Goal: Task Accomplishment & Management: Use online tool/utility

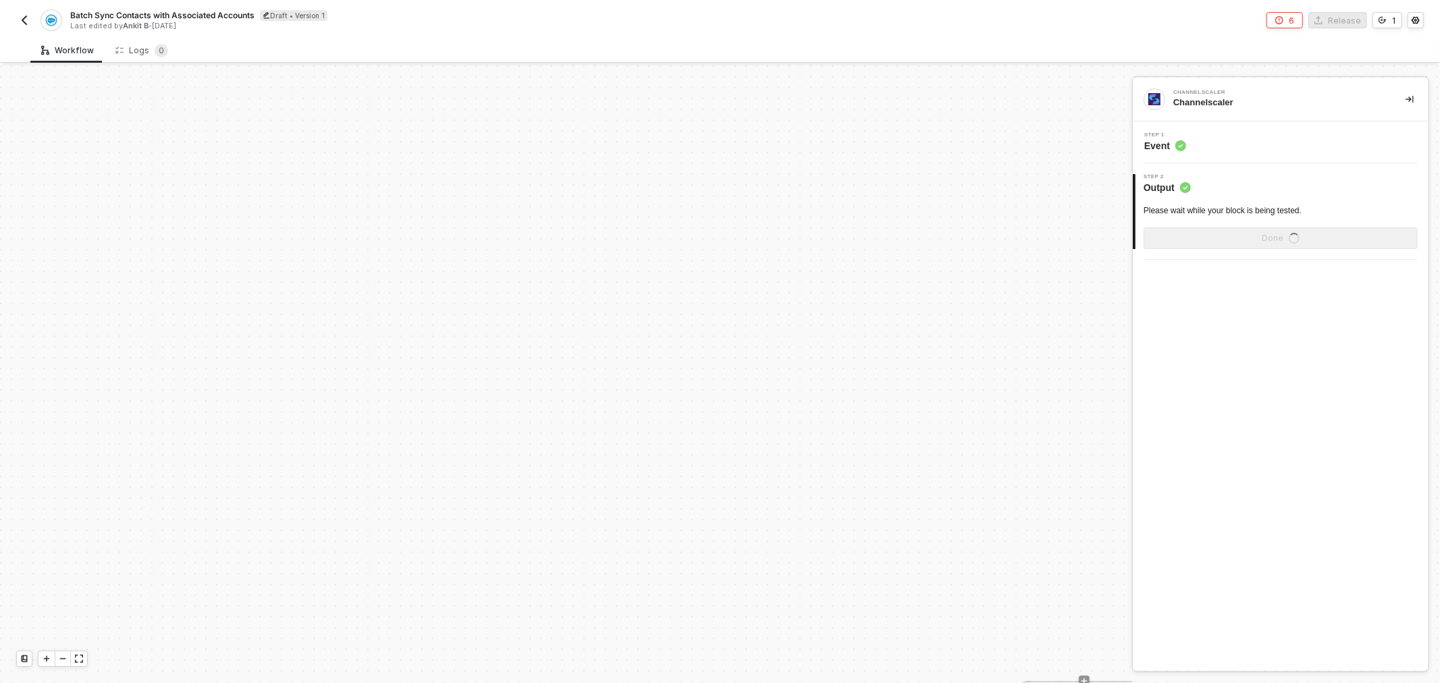
scroll to position [948, 0]
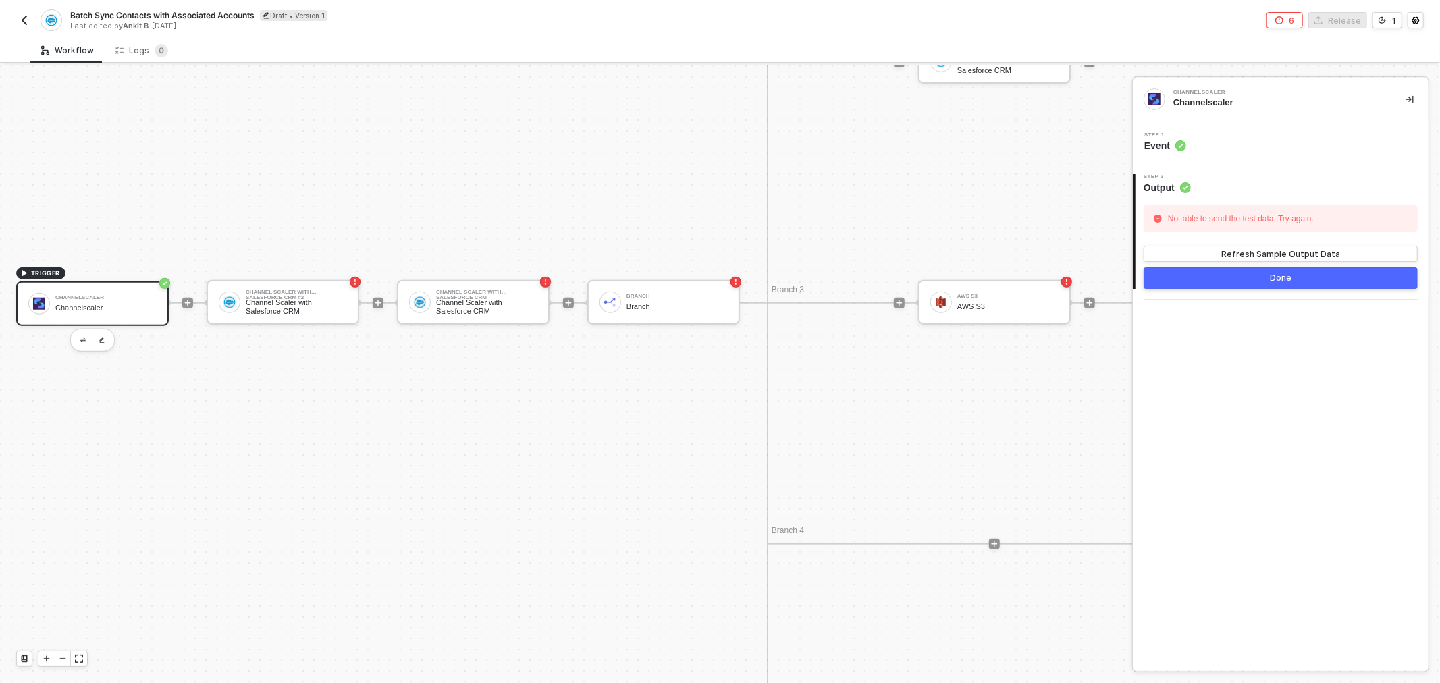
click at [92, 315] on div "Channelscaler Channelscaler" at bounding box center [105, 304] width 101 height 26
click at [1250, 254] on div "Refresh Sample Output Data" at bounding box center [1280, 253] width 119 height 11
click at [1288, 16] on button "6" at bounding box center [1285, 20] width 36 height 16
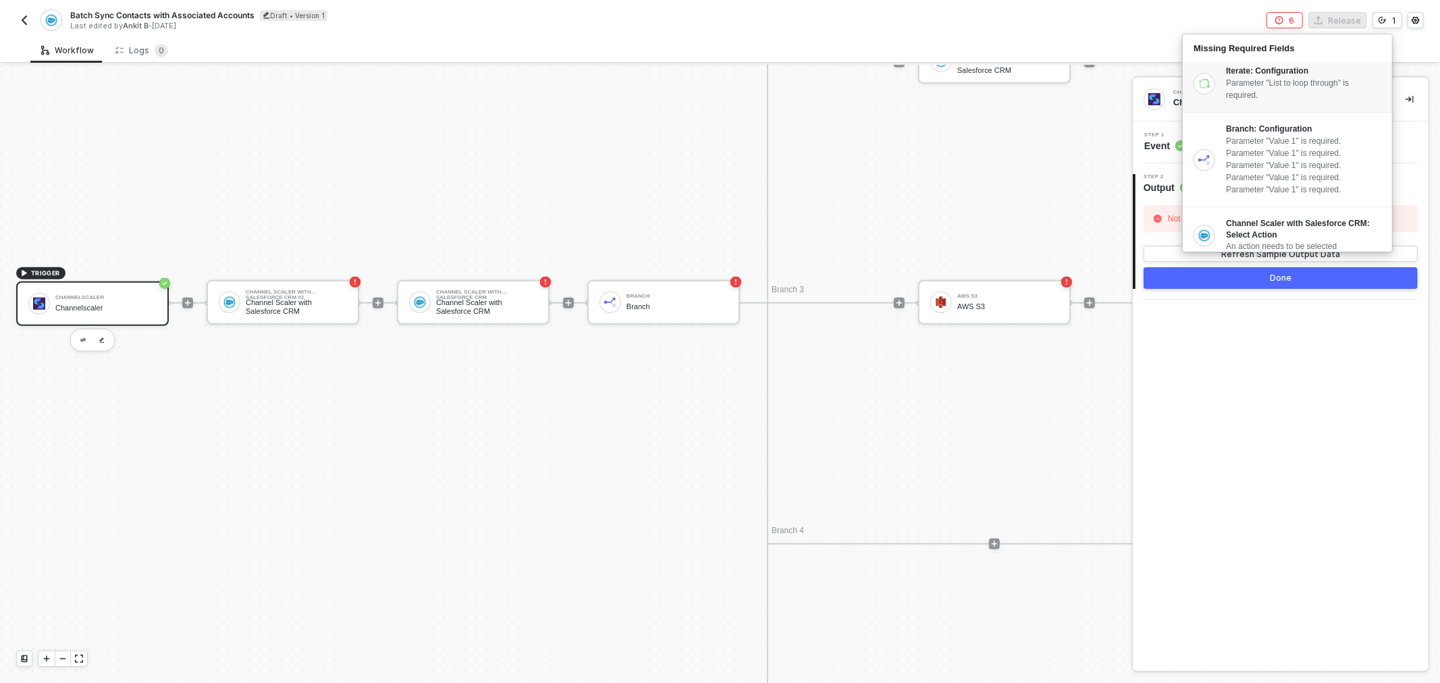
scroll to position [0, 0]
drag, startPoint x: 1043, startPoint y: 209, endPoint x: 893, endPoint y: 213, distance: 150.6
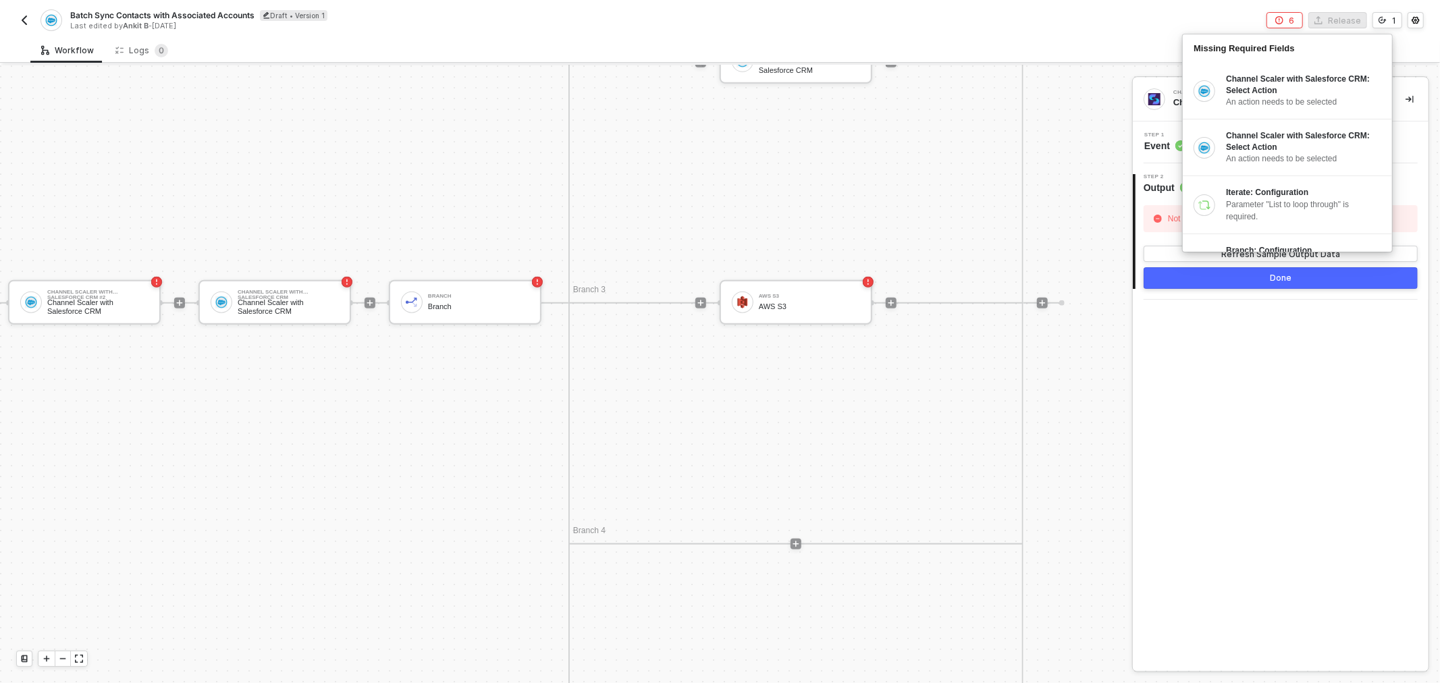
drag, startPoint x: 650, startPoint y: 176, endPoint x: 722, endPoint y: 171, distance: 72.4
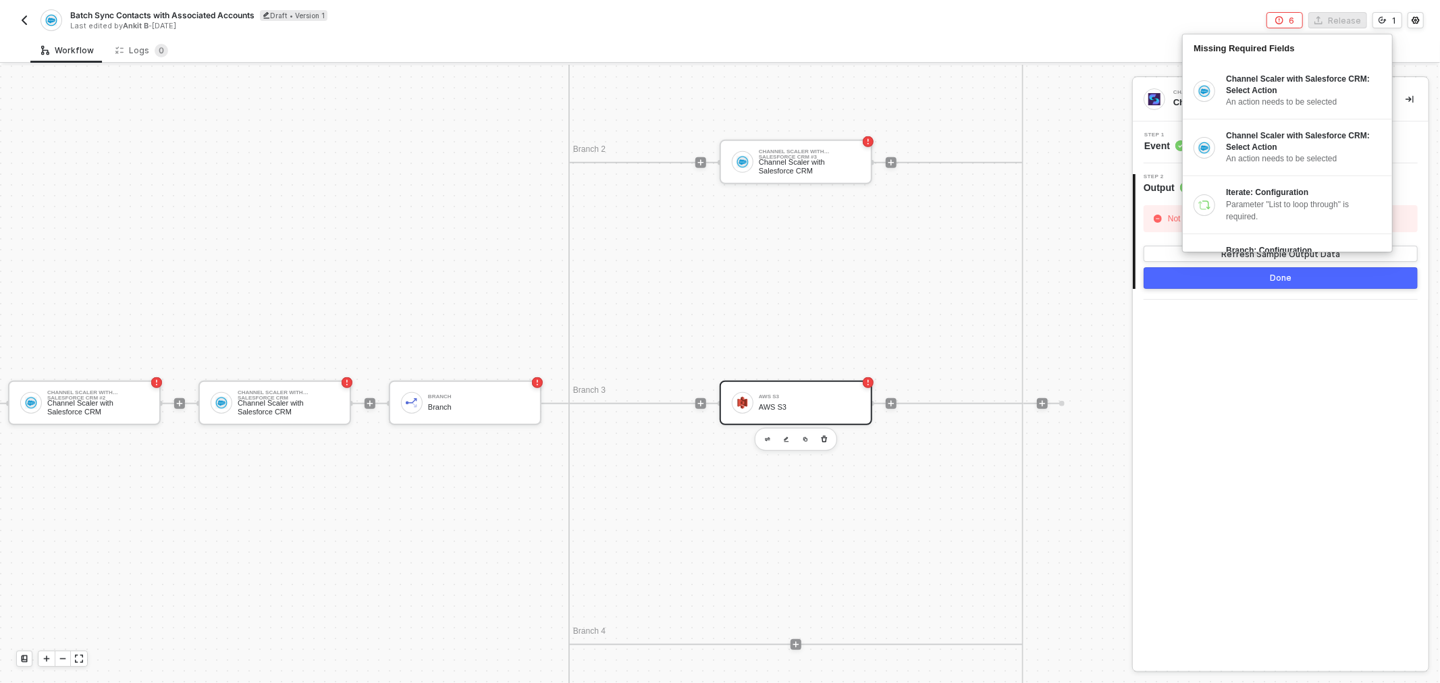
scroll to position [873, 207]
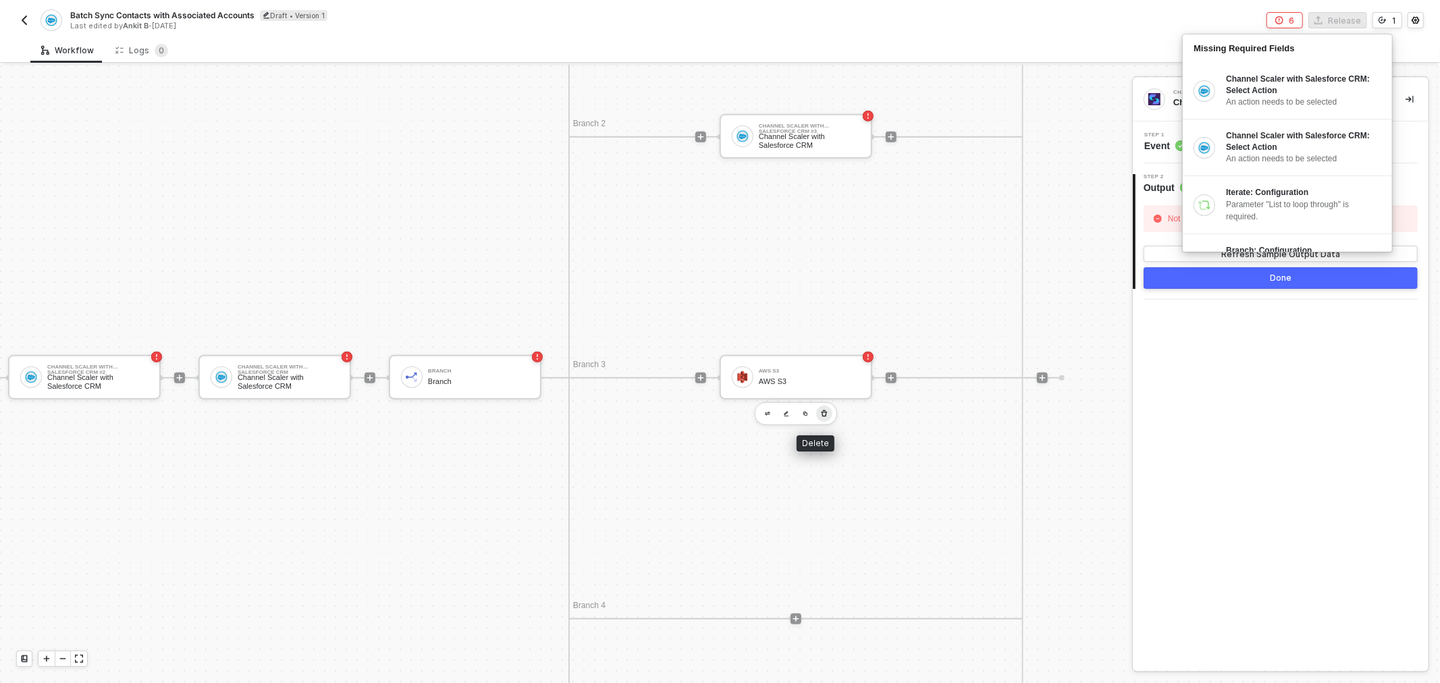
click at [820, 416] on icon "button" at bounding box center [824, 413] width 8 height 11
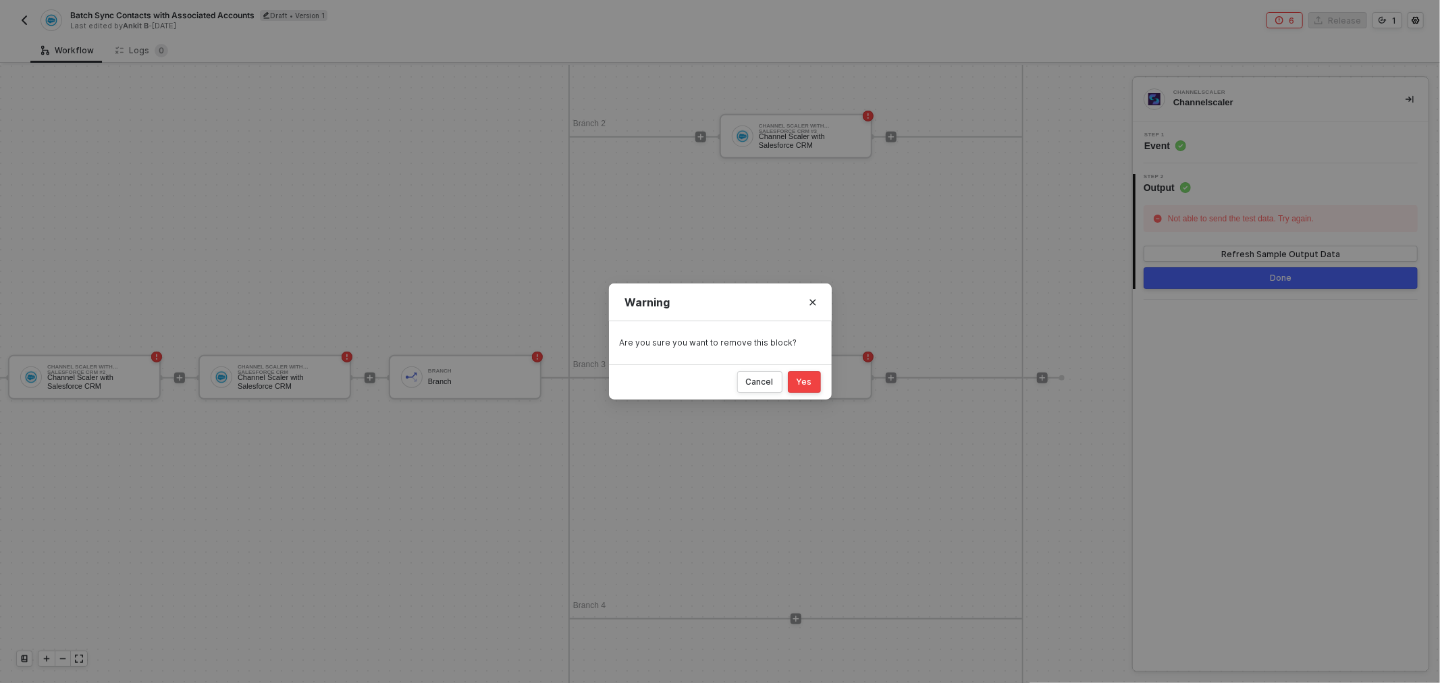
click at [808, 381] on div "Yes" at bounding box center [805, 382] width 16 height 11
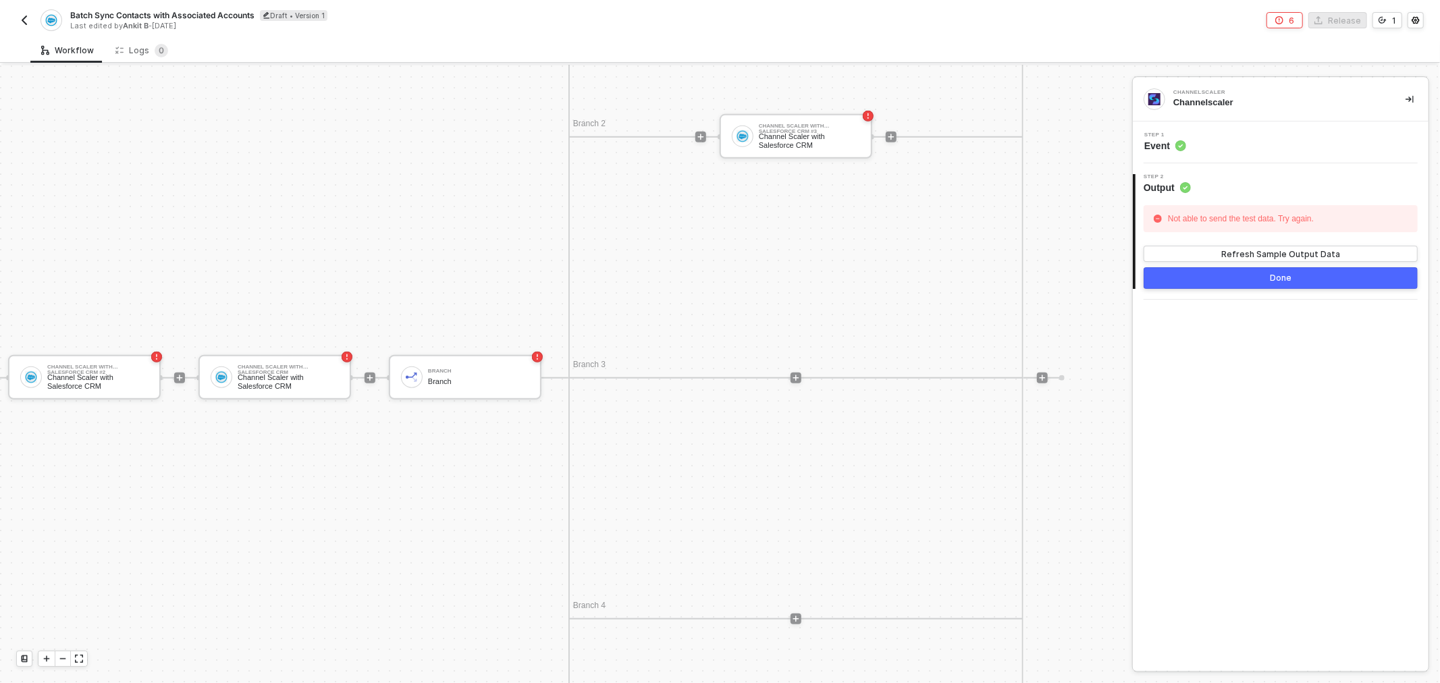
scroll to position [1248, 207]
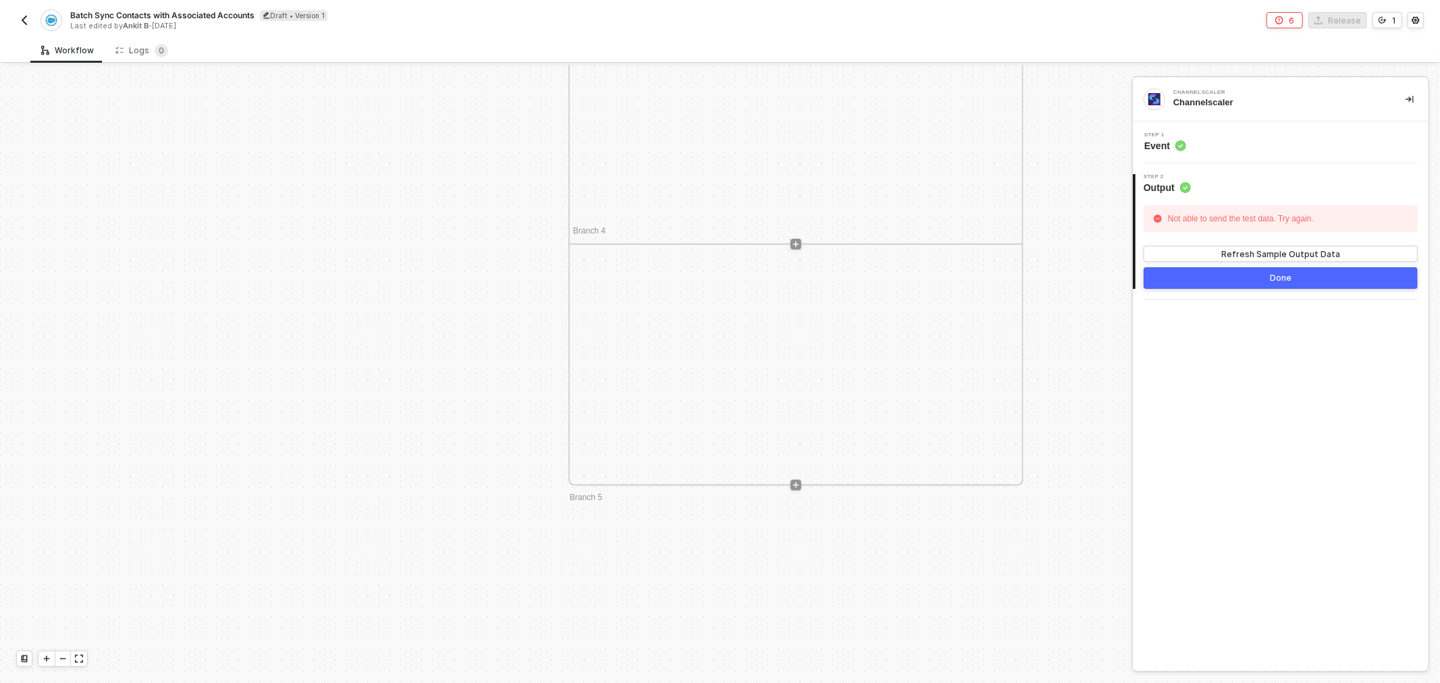
click at [814, 245] on div "Branch 1 Iterate Iterate Branch 2 Channel Scaler with Salesforce CRM #3 Channel…" at bounding box center [796, 4] width 455 height 966
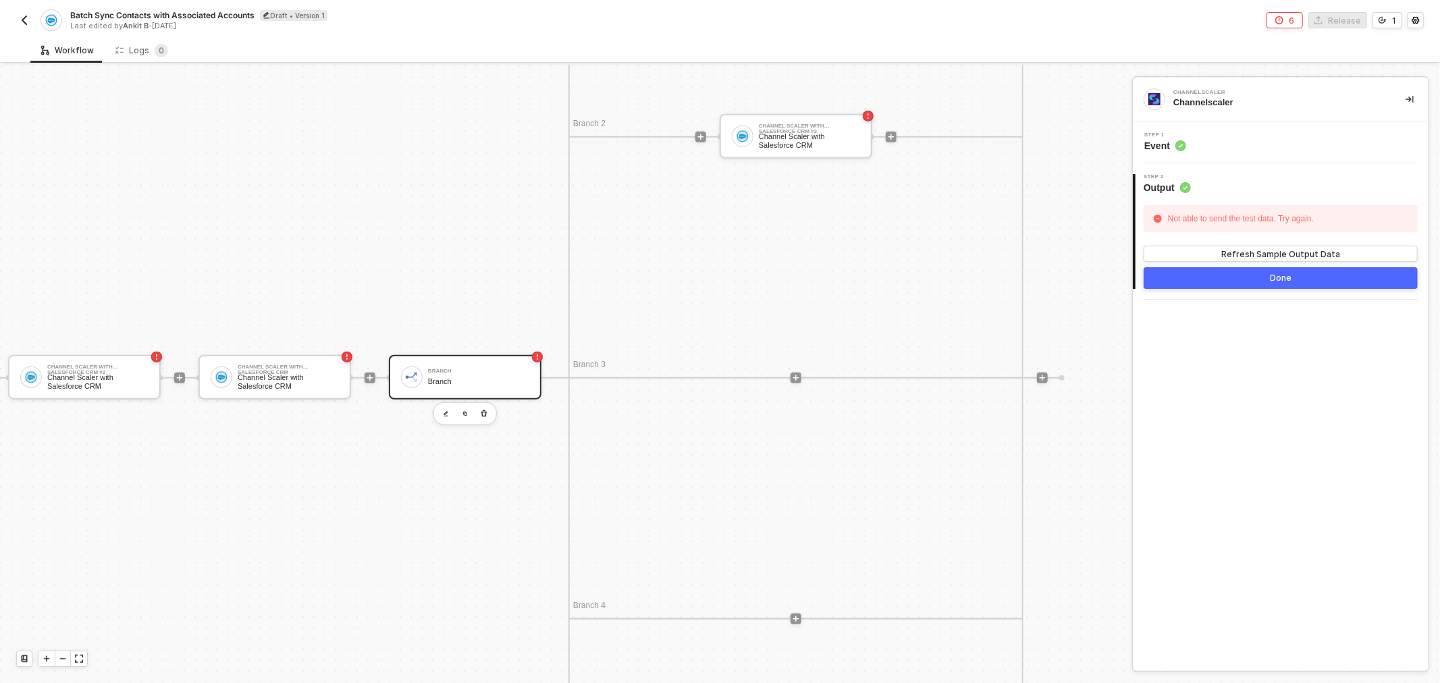
click at [462, 374] on div "Branch Branch" at bounding box center [478, 378] width 101 height 26
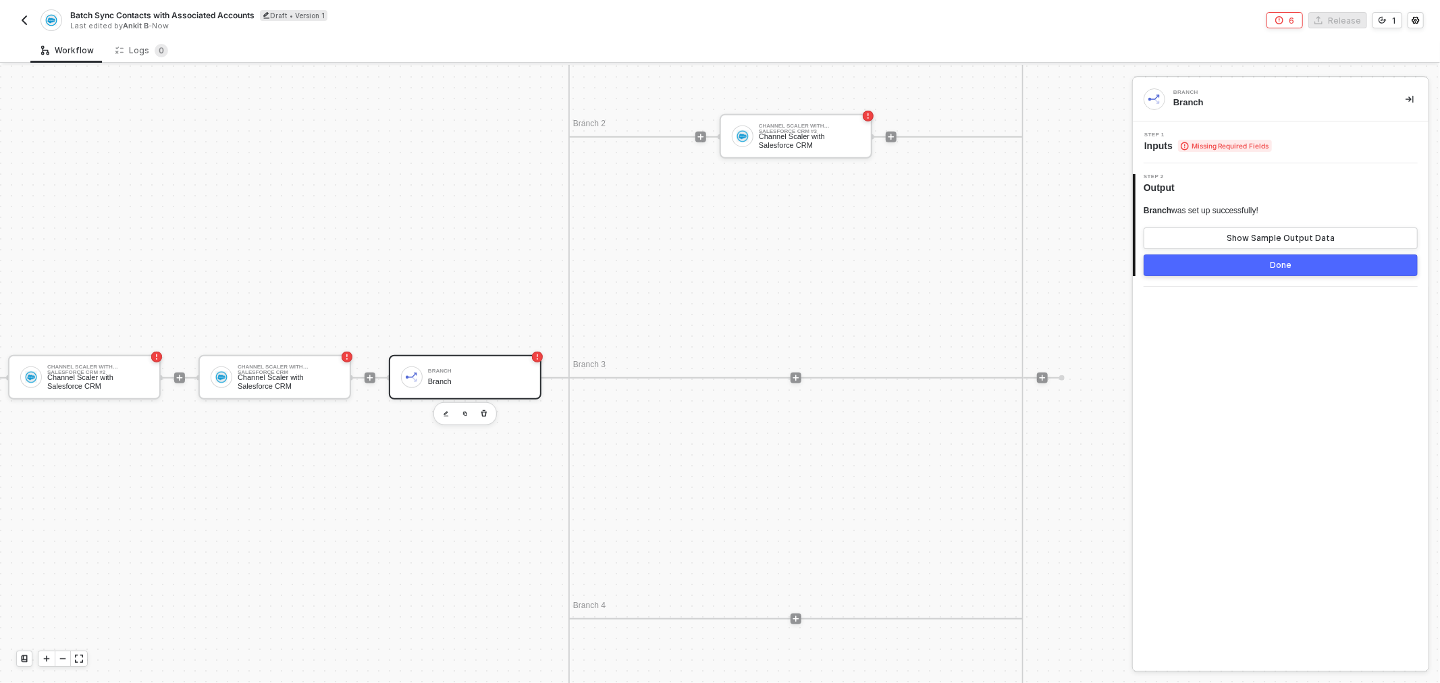
click at [1237, 147] on span "Missing Required Fields" at bounding box center [1225, 146] width 94 height 12
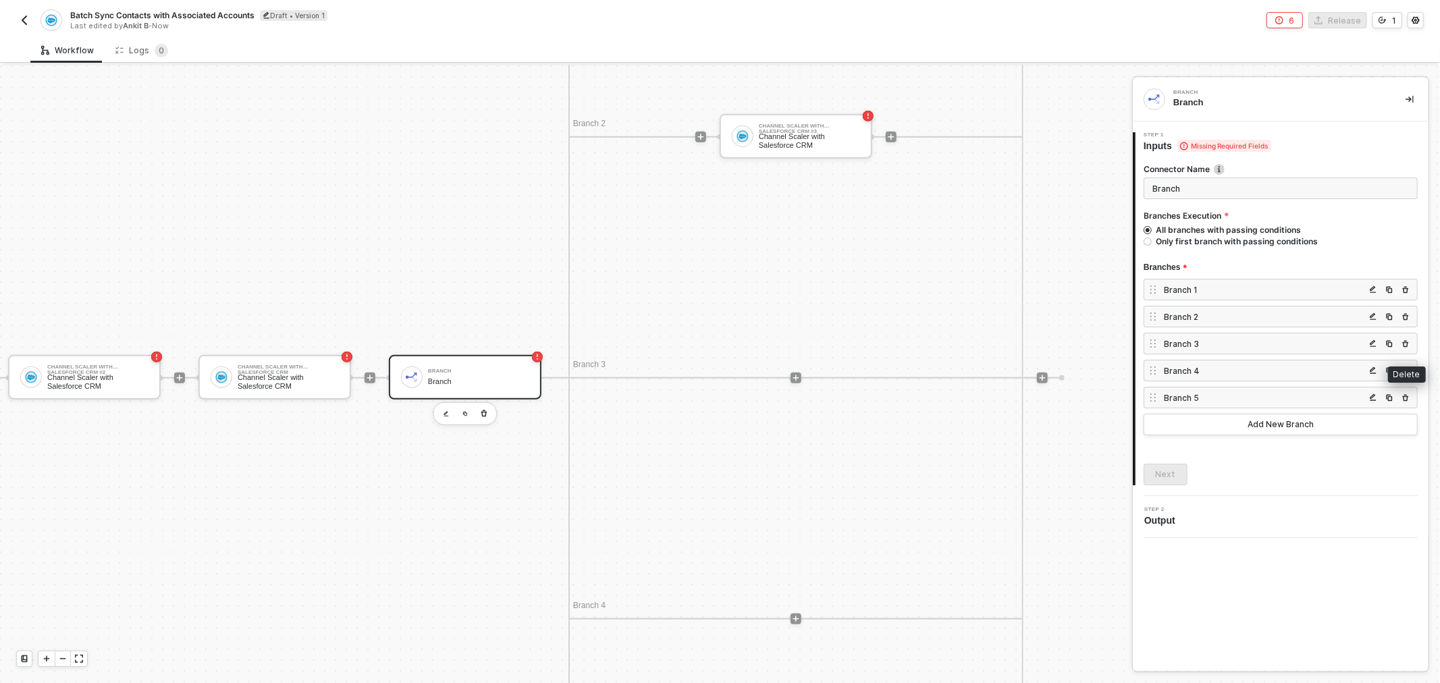
click at [1407, 340] on img "button" at bounding box center [1406, 344] width 8 height 8
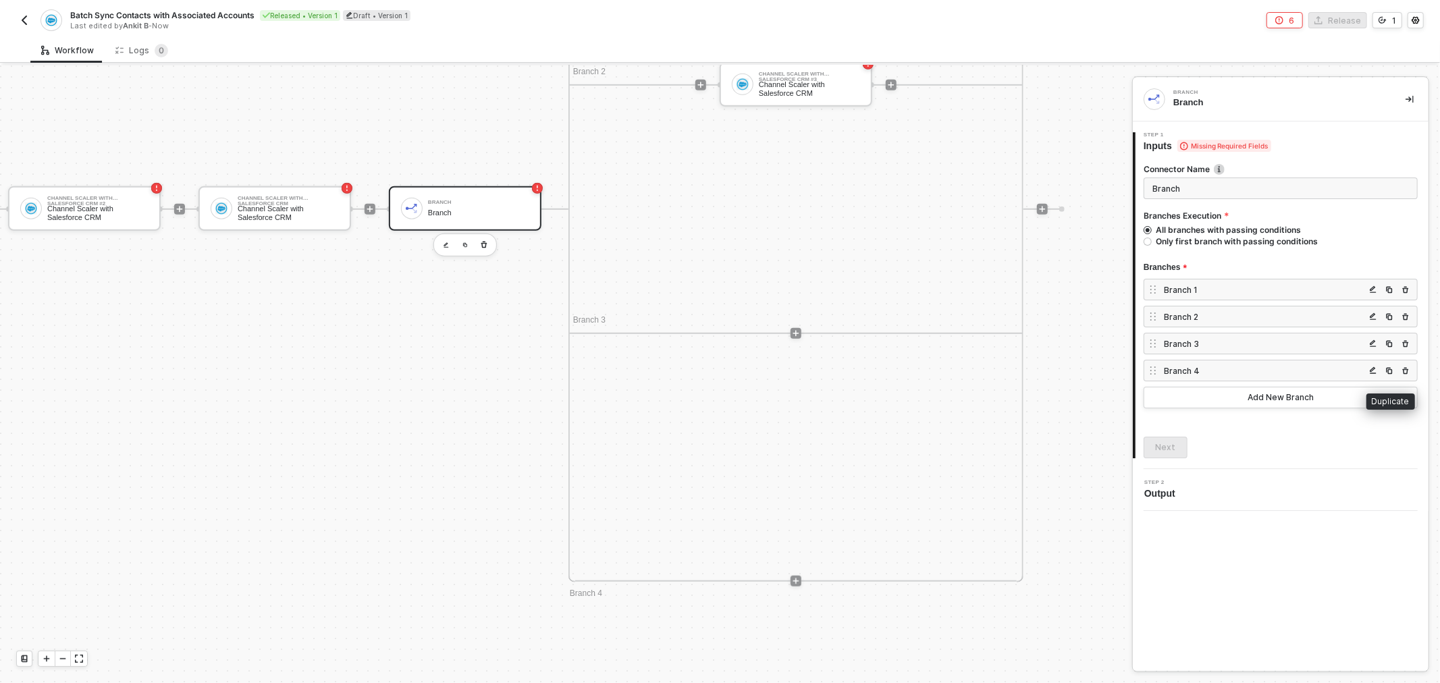
click at [1398, 369] on div at bounding box center [1389, 371] width 49 height 16
click at [1399, 369] on button "button" at bounding box center [1406, 371] width 16 height 16
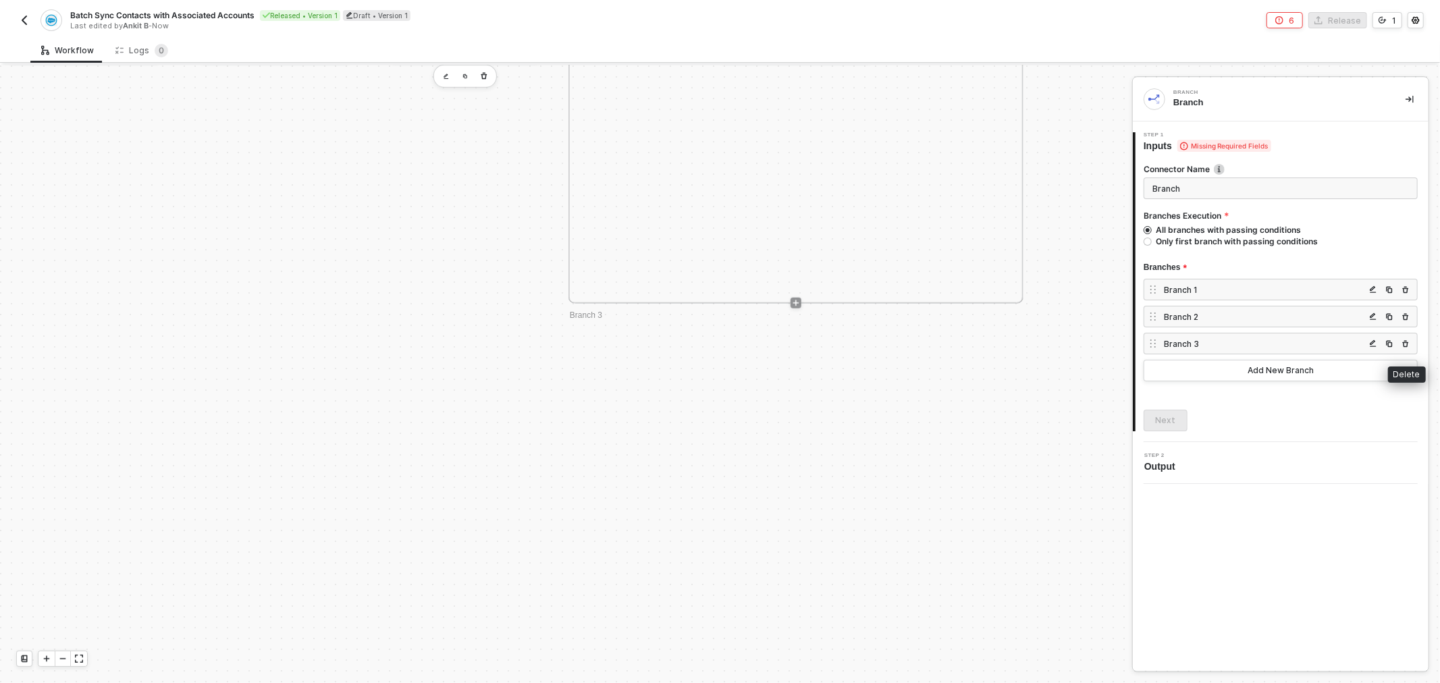
click at [1405, 342] on img "button" at bounding box center [1406, 344] width 8 height 8
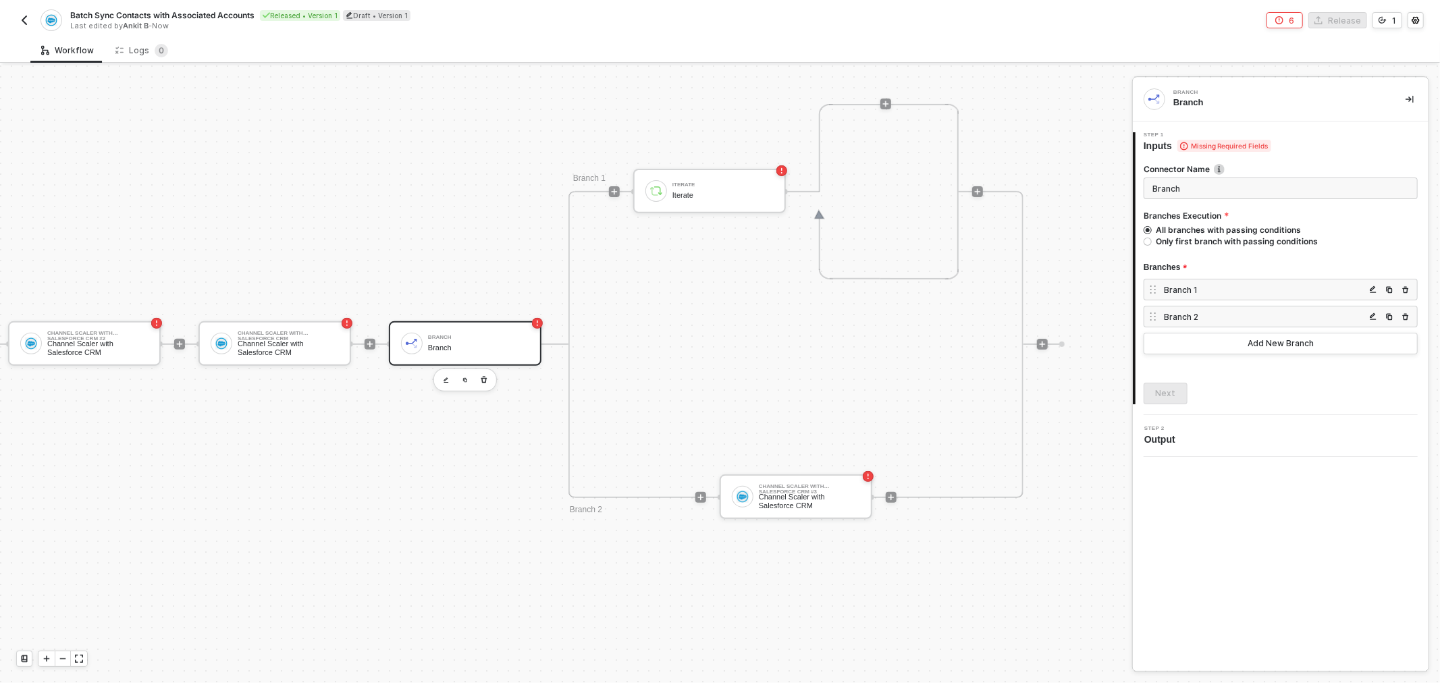
scroll to position [376, 207]
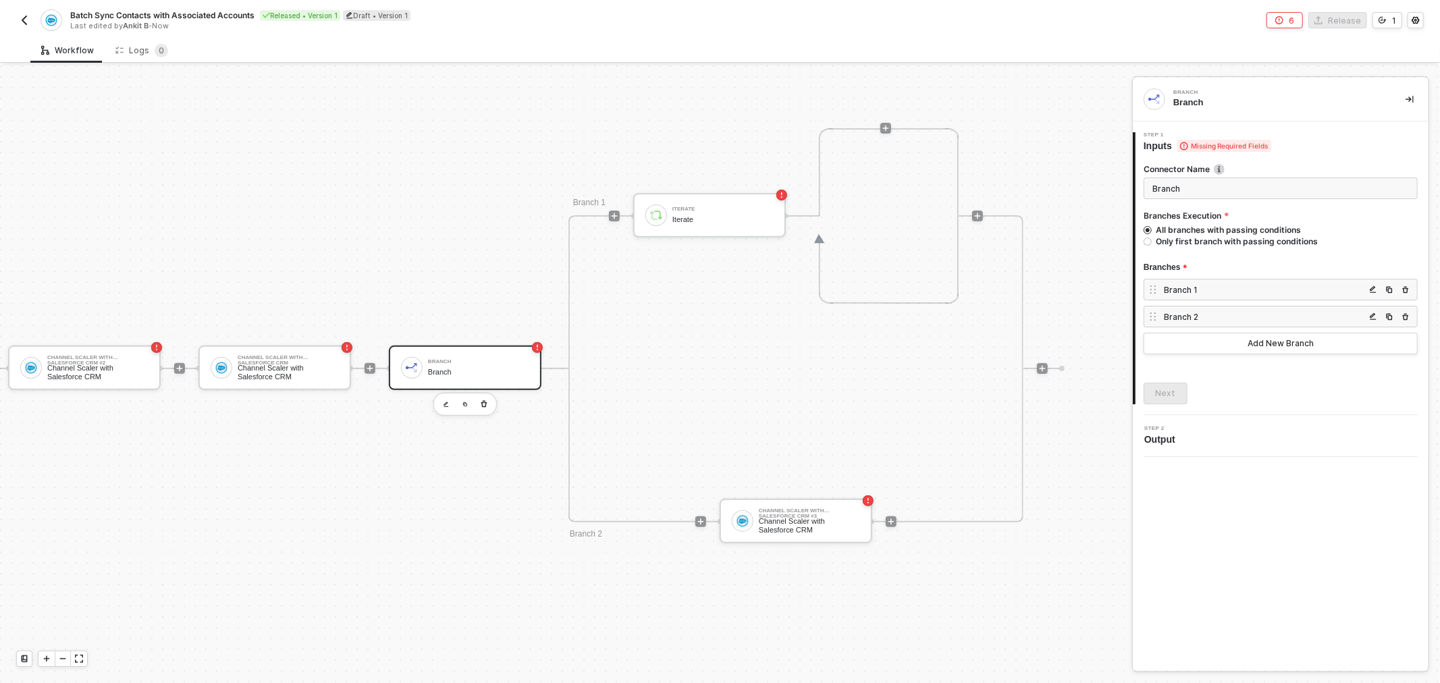
drag, startPoint x: 795, startPoint y: 373, endPoint x: 848, endPoint y: 377, distance: 53.5
click at [1392, 24] on button "1" at bounding box center [1388, 20] width 30 height 16
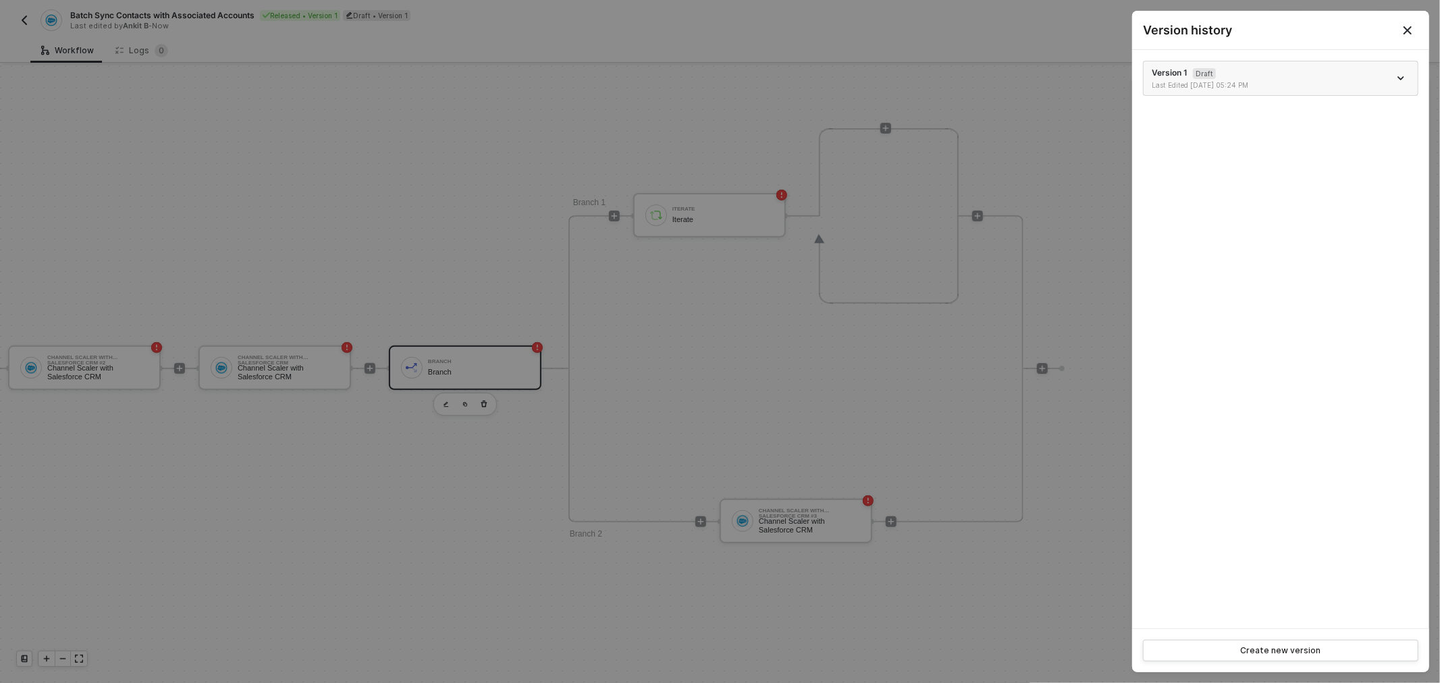
click at [1242, 63] on li "Version 1 Draft Last Edited 08/12/2025 05:24 PM" at bounding box center [1281, 78] width 274 height 34
click at [1403, 78] on icon "icon-arrow-down" at bounding box center [1401, 78] width 7 height 7
drag, startPoint x: 1074, startPoint y: 104, endPoint x: 1081, endPoint y: 108, distance: 7.9
click at [1072, 105] on div at bounding box center [720, 341] width 1440 height 683
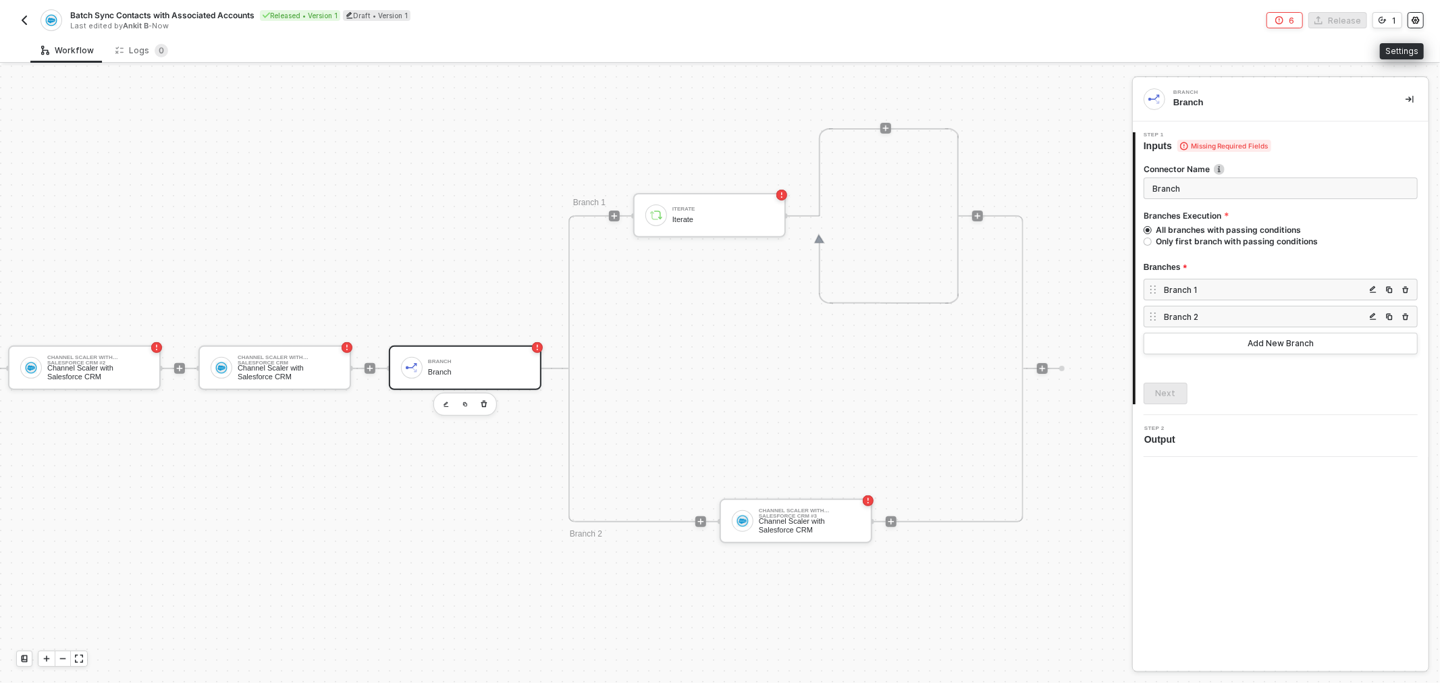
click at [1425, 20] on div "Batch Sync Contacts with Associated Accounts Released • Version 1 Draft • Versi…" at bounding box center [720, 19] width 1440 height 38
drag, startPoint x: 259, startPoint y: 149, endPoint x: 248, endPoint y: 146, distance: 11.3
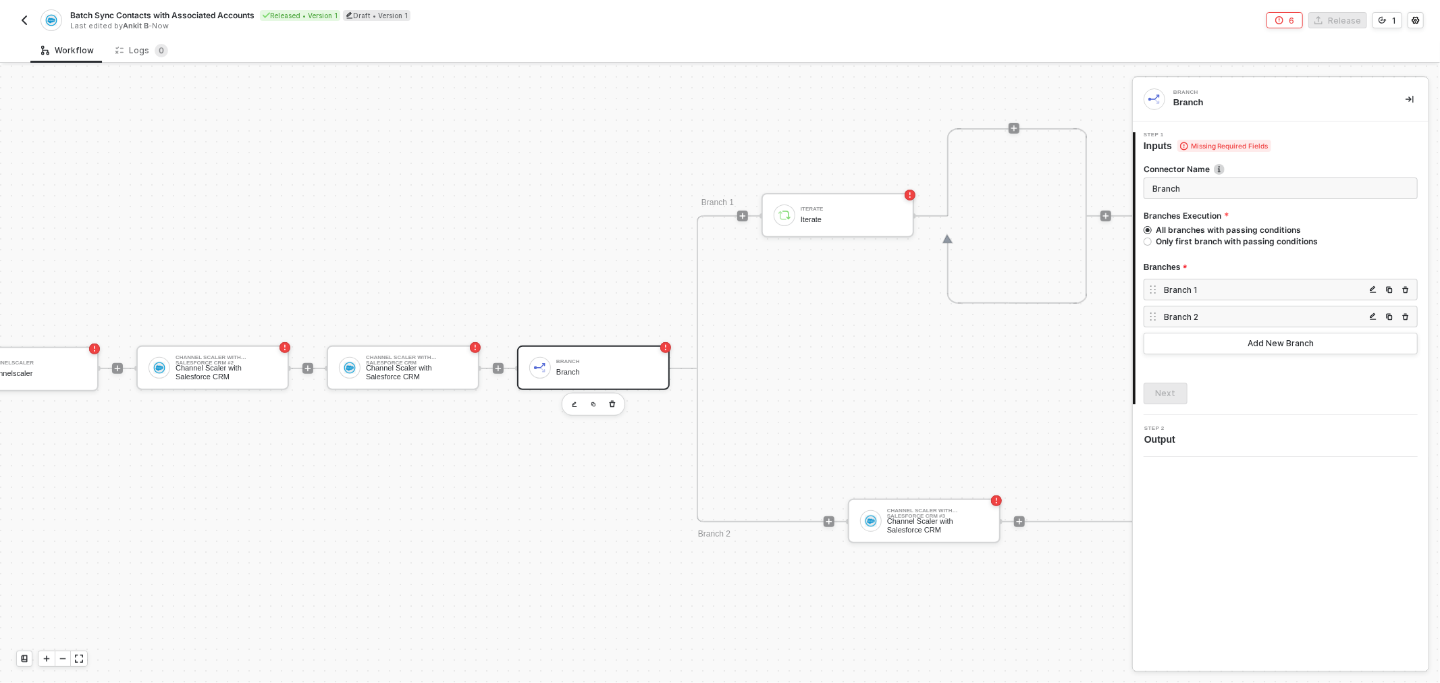
scroll to position [376, 0]
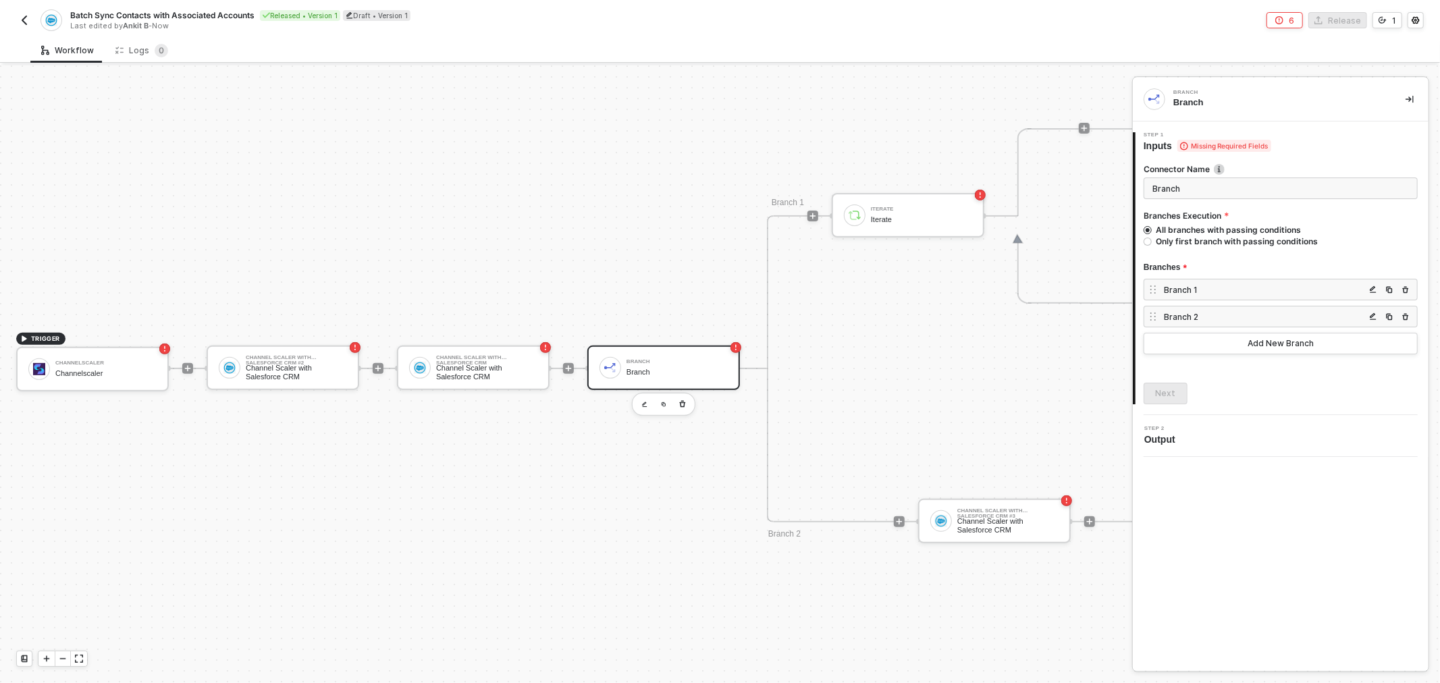
drag, startPoint x: 228, startPoint y: 151, endPoint x: 157, endPoint y: 159, distance: 70.7
drag, startPoint x: 159, startPoint y: 160, endPoint x: 113, endPoint y: 151, distance: 46.2
click at [100, 352] on div "Channelscaler Channelscaler" at bounding box center [92, 369] width 153 height 45
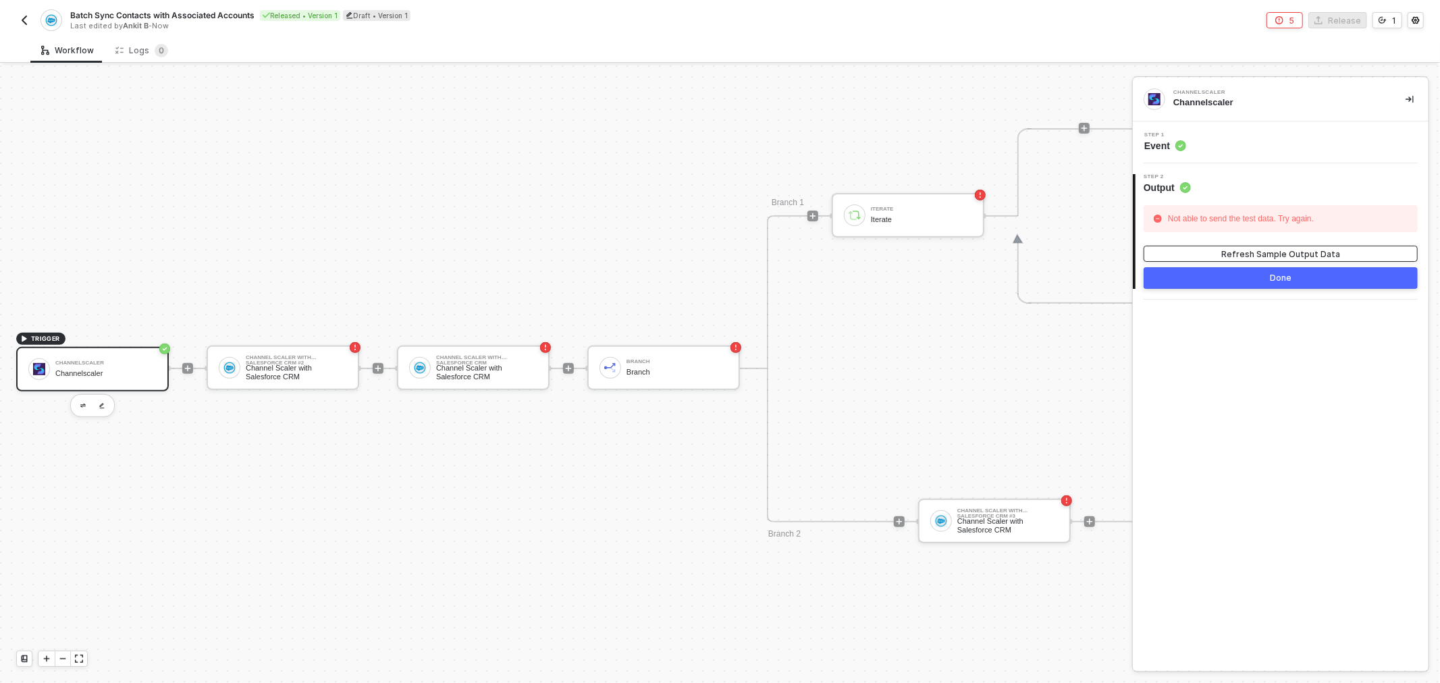
click at [1233, 246] on button "Refresh Sample Output Data" at bounding box center [1281, 254] width 274 height 16
click at [1217, 151] on div "Step 1 Event" at bounding box center [1282, 142] width 292 height 20
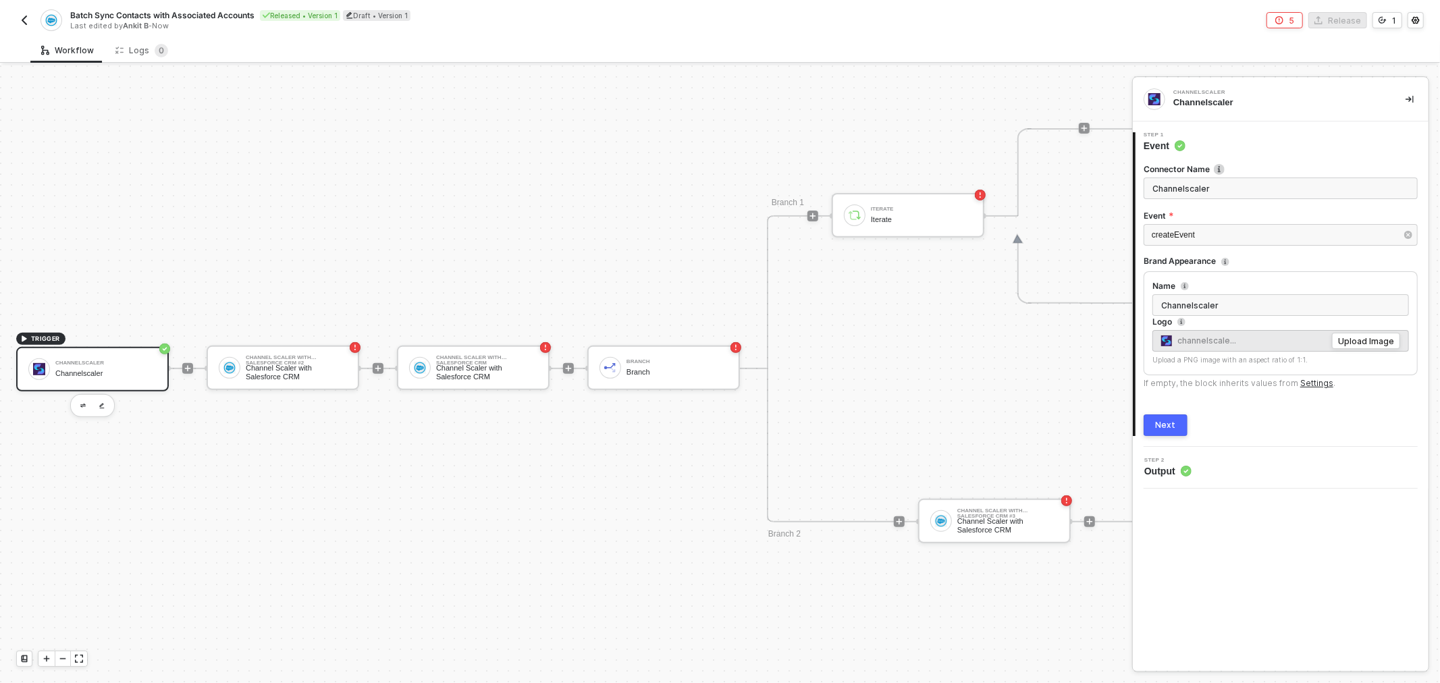
click at [1176, 425] on button "Next" at bounding box center [1166, 426] width 44 height 22
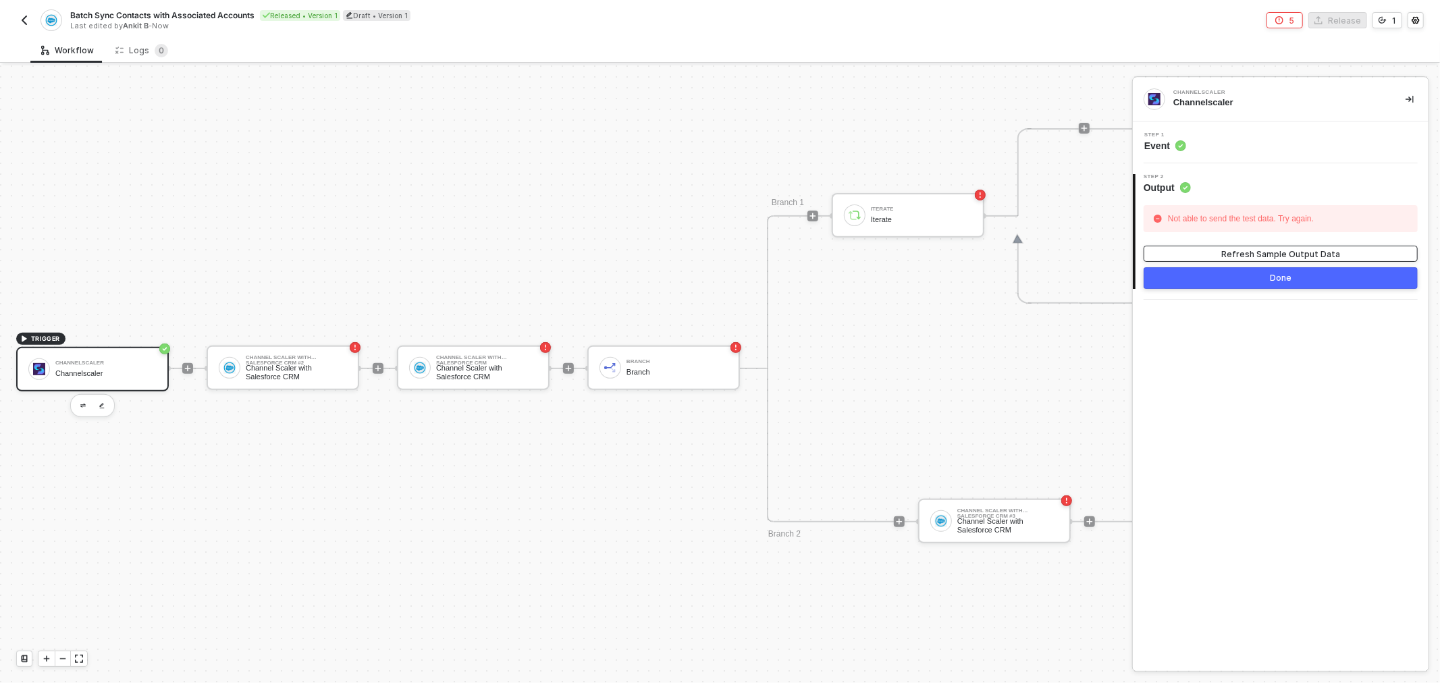
click at [1233, 252] on div "Refresh Sample Output Data" at bounding box center [1280, 253] width 119 height 11
click at [1246, 274] on button "Done" at bounding box center [1281, 278] width 274 height 22
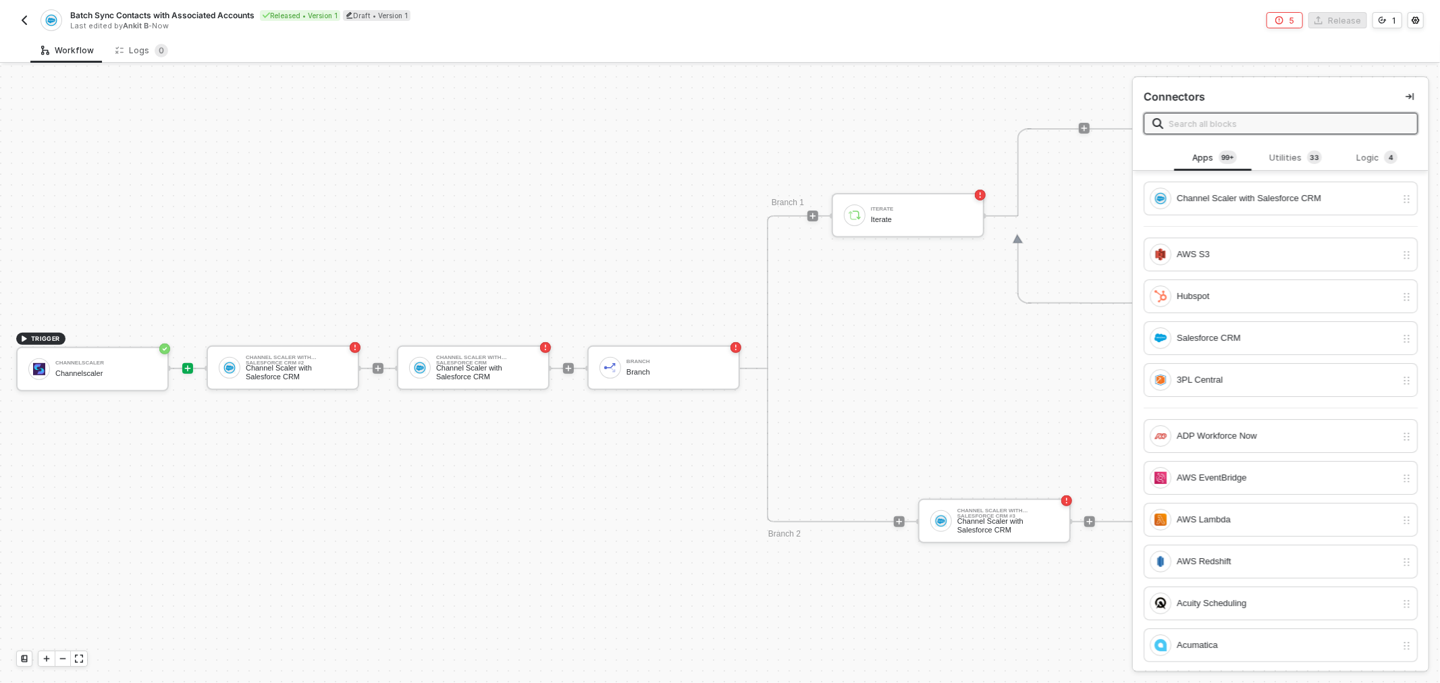
click at [280, 343] on div "TRIGGER Channelscaler Channelscaler Channel Scaler with Salesforce CRM #2 Chann…" at bounding box center [630, 368] width 1260 height 1358
click at [280, 348] on div "Channel Scaler with Salesforce CRM #2 Channel Scaler with Salesforce CRM" at bounding box center [283, 368] width 153 height 45
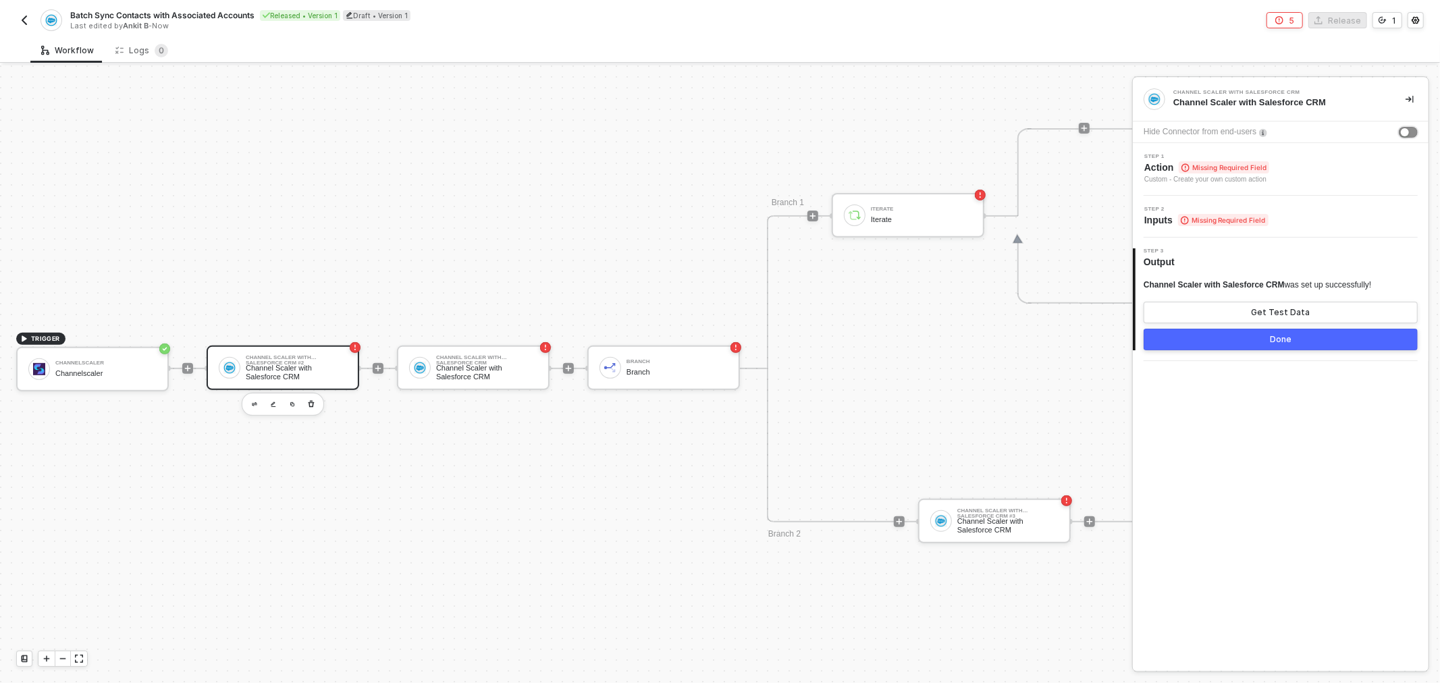
click at [1411, 127] on button "button" at bounding box center [1408, 132] width 19 height 11
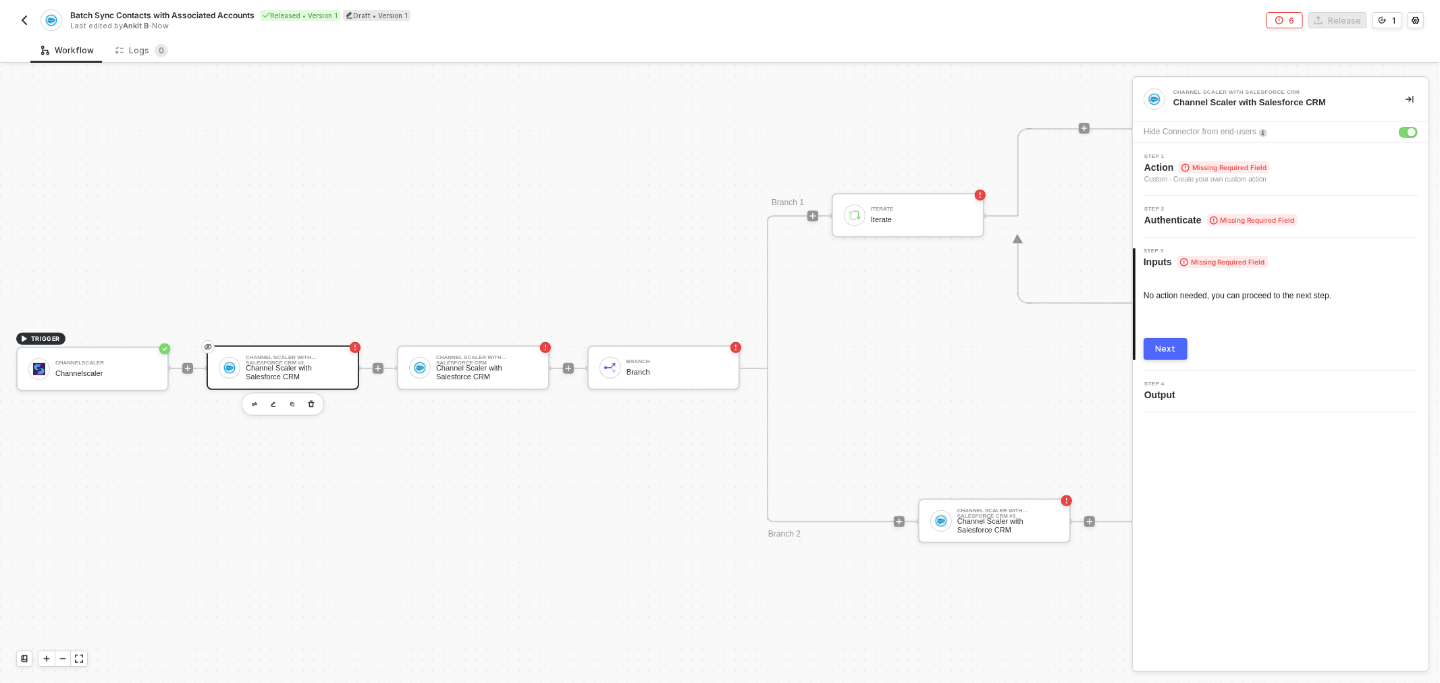
click at [296, 361] on div "Channel Scaler with Salesforce CRM #2 Channel Scaler with Salesforce CRM" at bounding box center [296, 368] width 101 height 26
click at [1407, 127] on button "button" at bounding box center [1408, 132] width 19 height 11
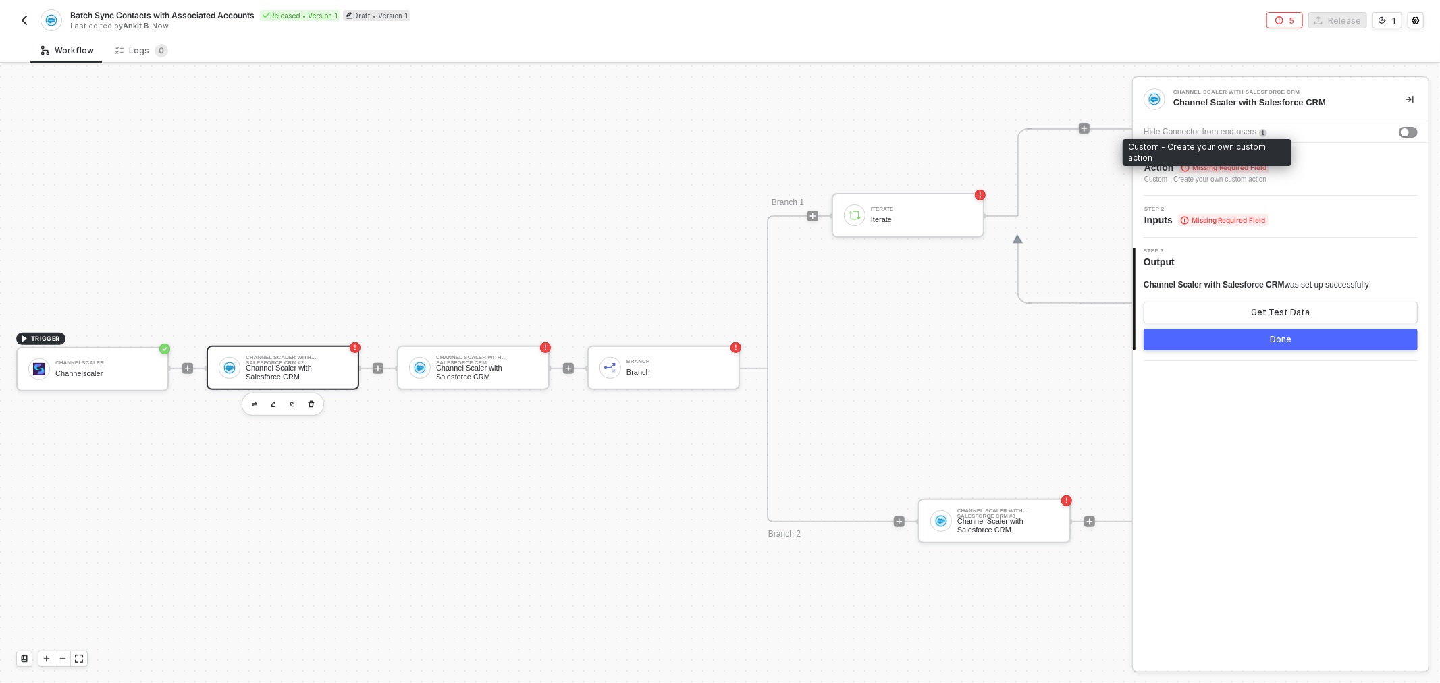
click at [1241, 174] on div "Custom - Create your own custom action" at bounding box center [1206, 179] width 125 height 11
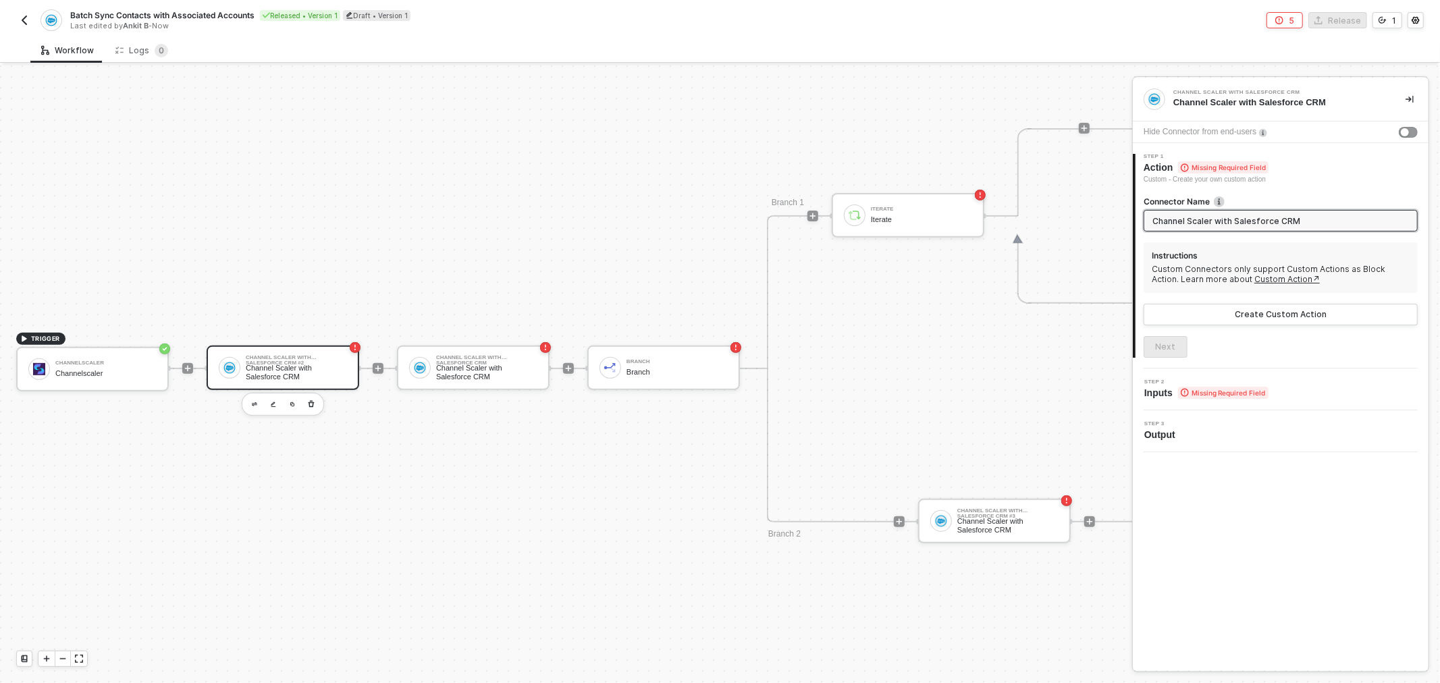
click at [26, 18] on img "button" at bounding box center [24, 20] width 11 height 11
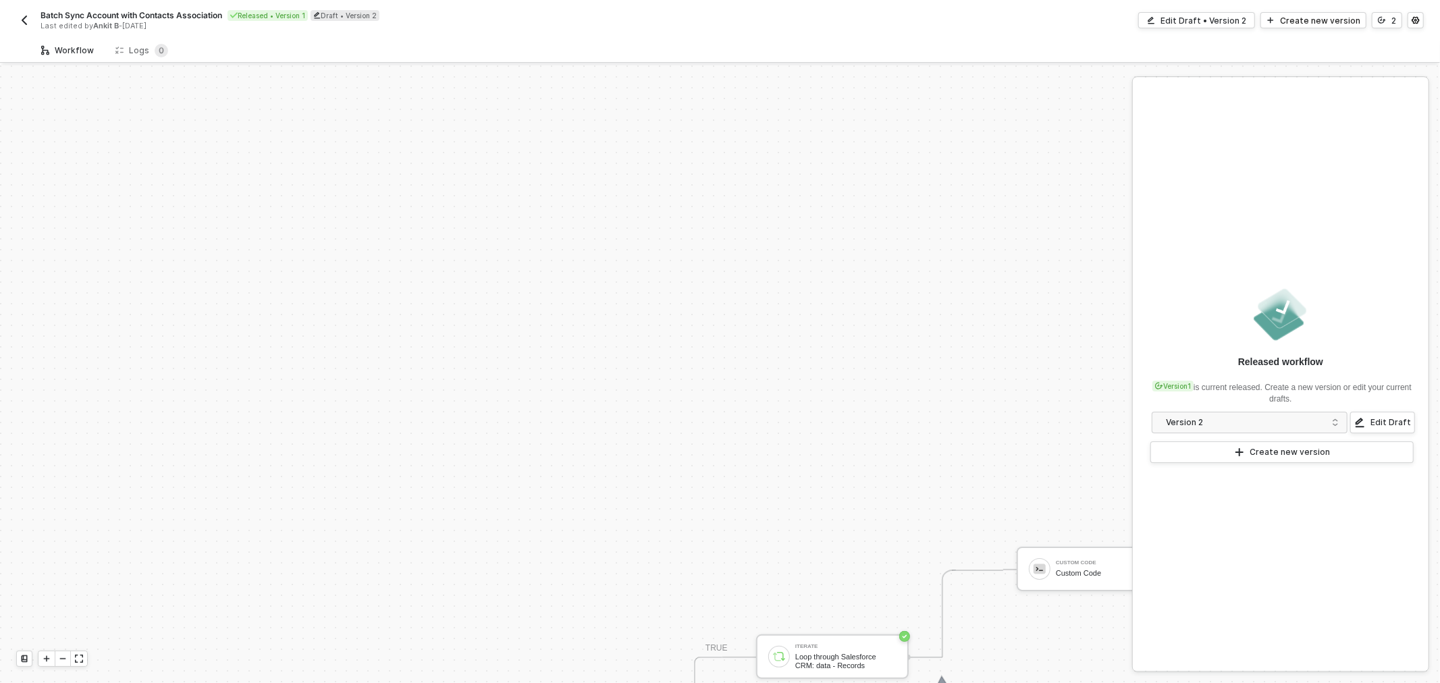
scroll to position [340, 0]
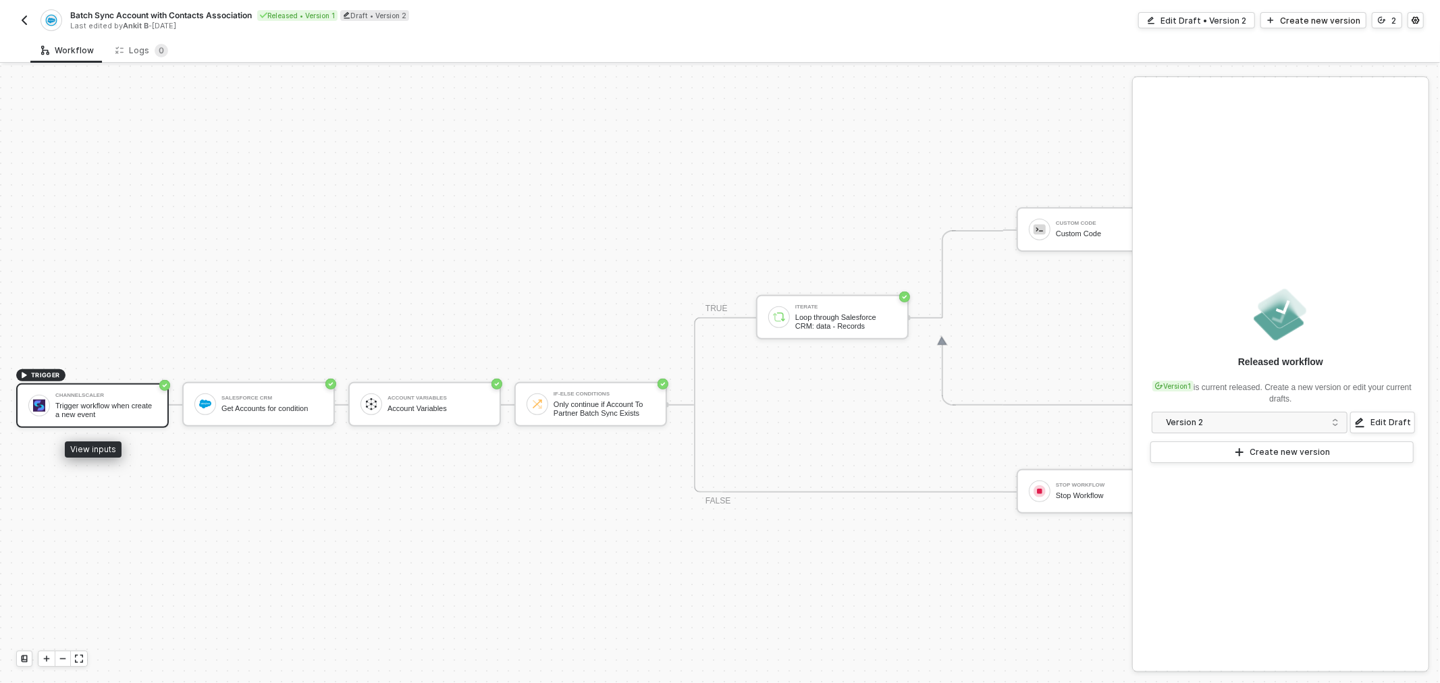
click at [115, 394] on div "Channelscaler" at bounding box center [105, 395] width 101 height 5
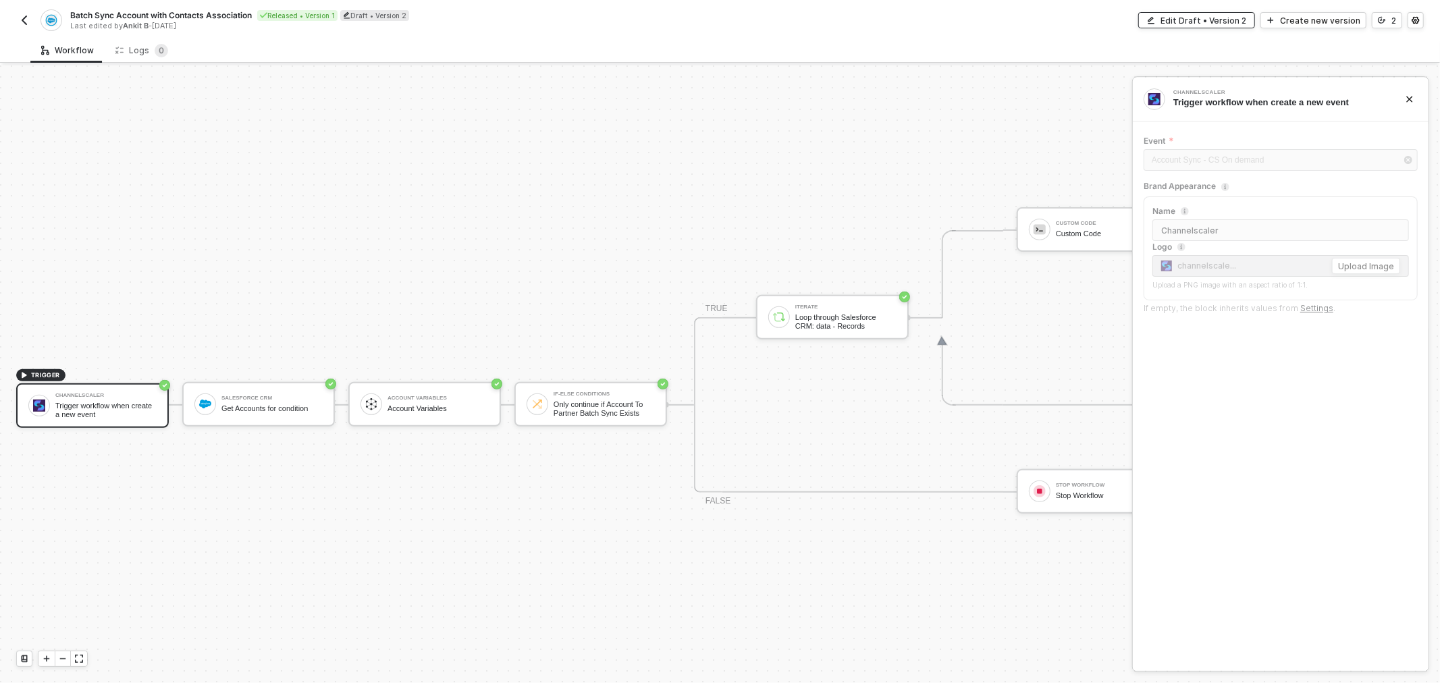
click at [1232, 20] on div "Edit Draft • Version 2" at bounding box center [1204, 20] width 86 height 11
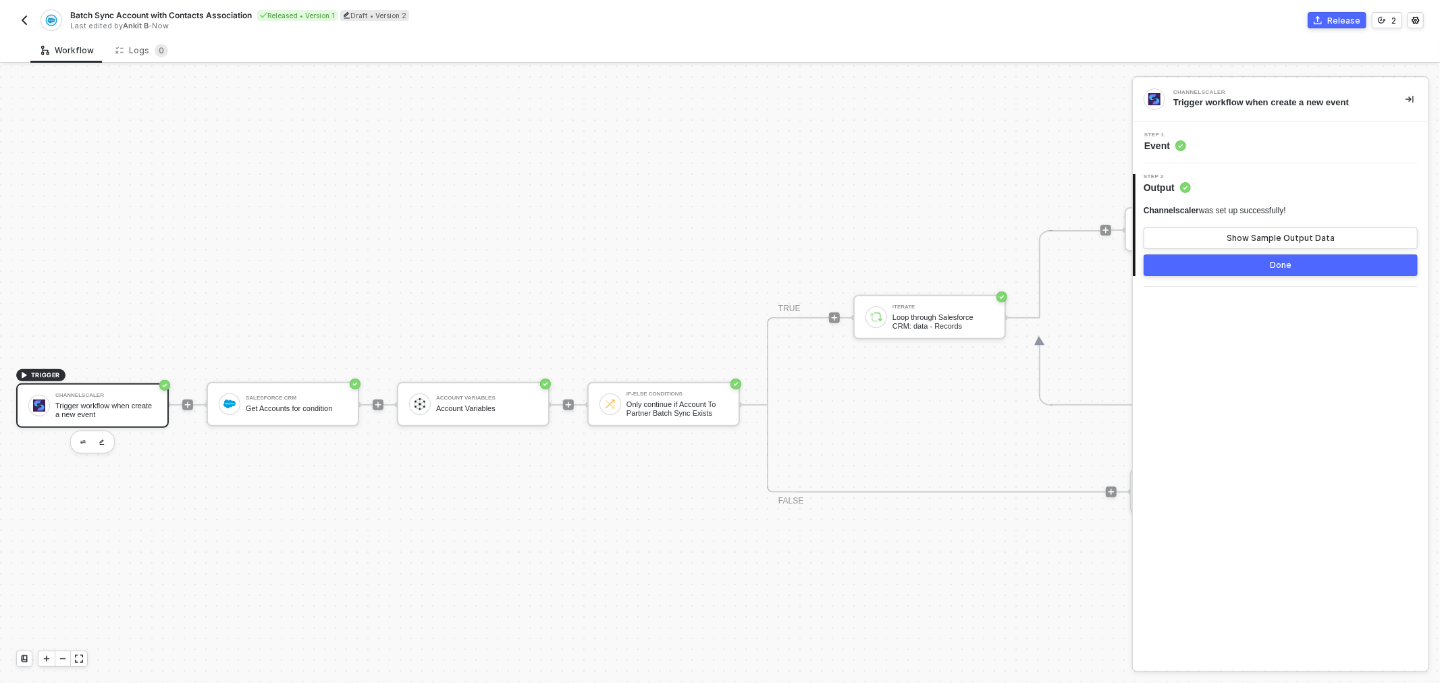
click at [131, 394] on div "Channelscaler" at bounding box center [105, 395] width 101 height 5
click at [1230, 237] on div "Show Sample Output Data" at bounding box center [1281, 238] width 108 height 11
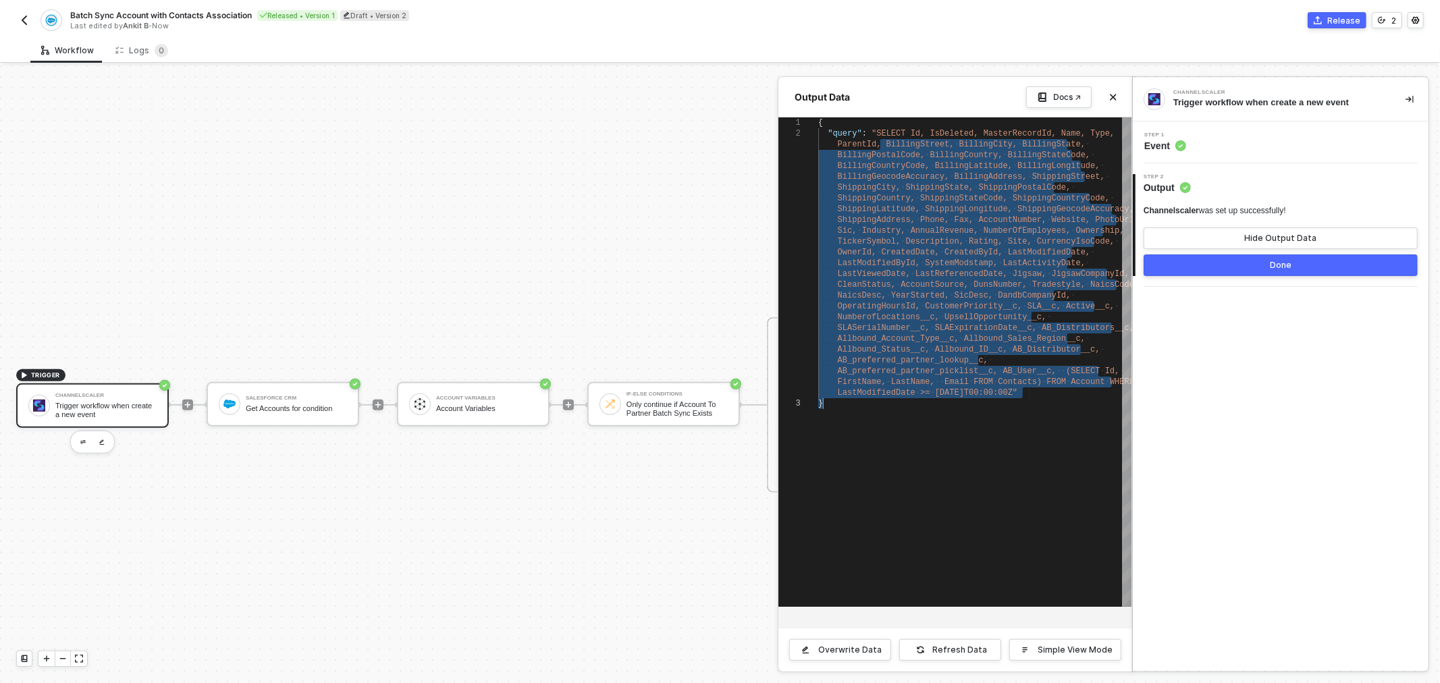
drag, startPoint x: 880, startPoint y: 142, endPoint x: 942, endPoint y: 409, distance: 273.7
type textarea "Allbound_Account_Type__c, Allbound_Sales_Region__c, Allbound_Status__c, Allboun…"
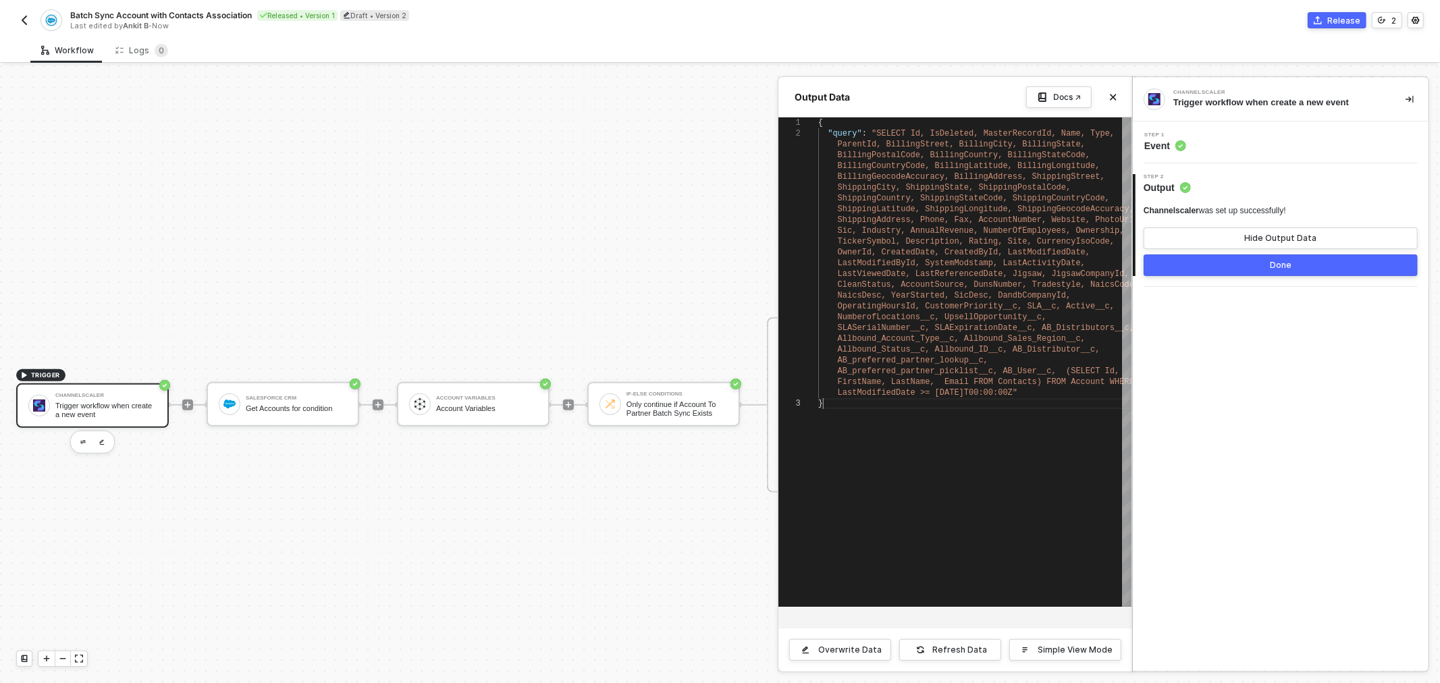
click at [942, 409] on div "{ "query" : "SELECT Id, IsDeleted, MasterRecordId, Name, Type, ParentId, Billin…" at bounding box center [974, 362] width 313 height 490
click at [277, 411] on div at bounding box center [720, 374] width 1440 height 618
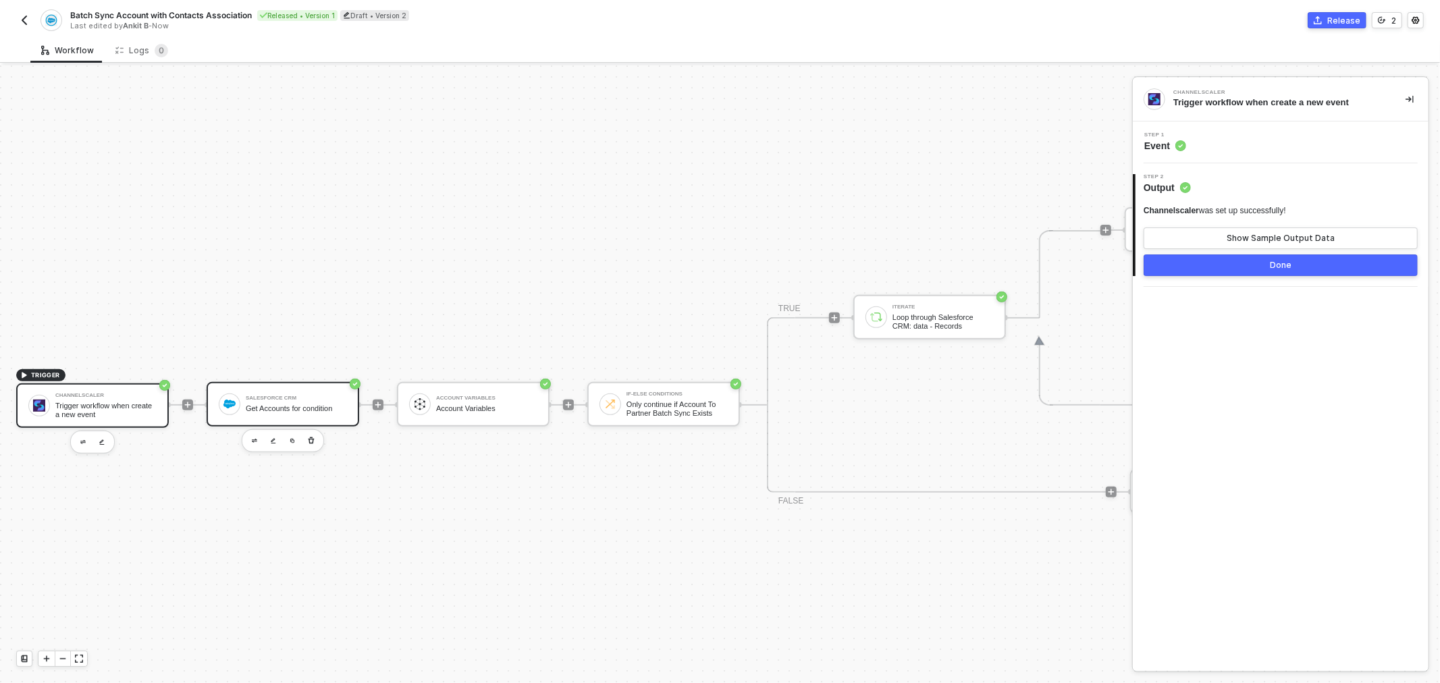
click at [279, 410] on div "Get Accounts for condition" at bounding box center [296, 408] width 101 height 9
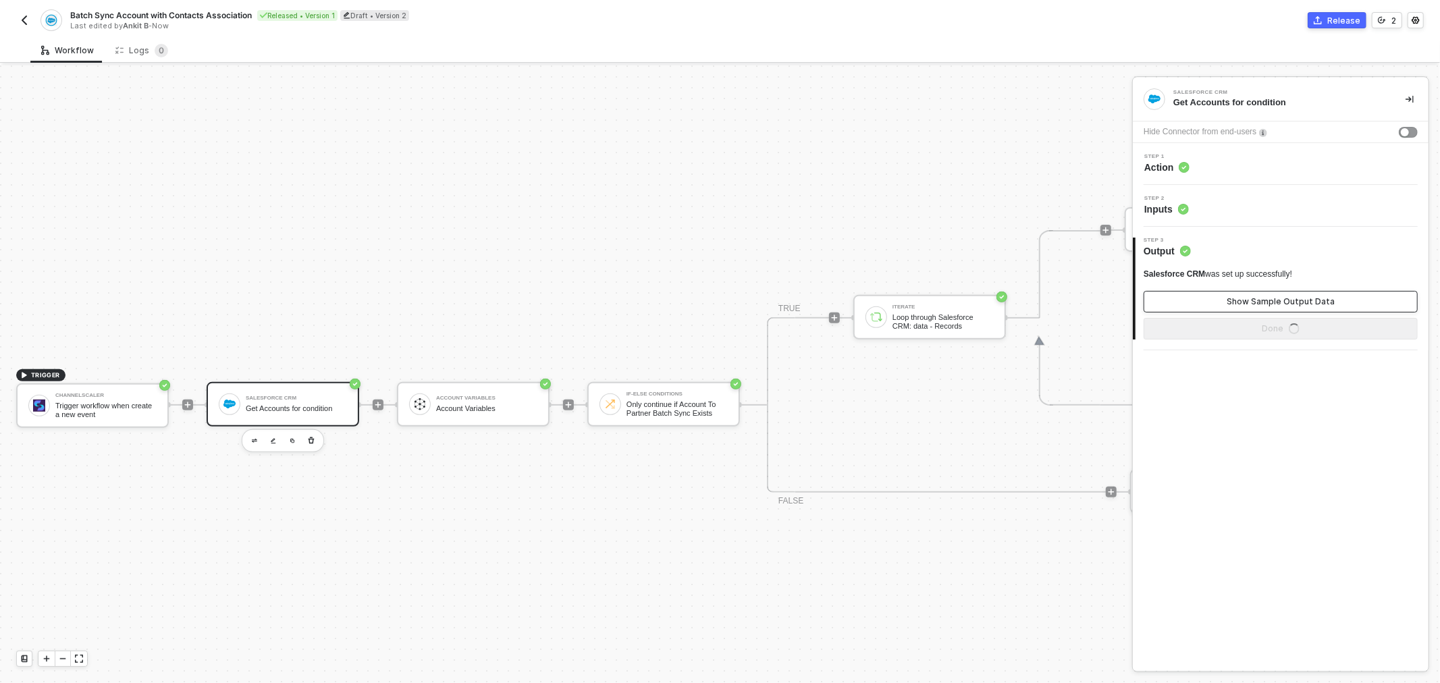
click at [1223, 292] on button "Show Sample Output Data" at bounding box center [1281, 302] width 274 height 22
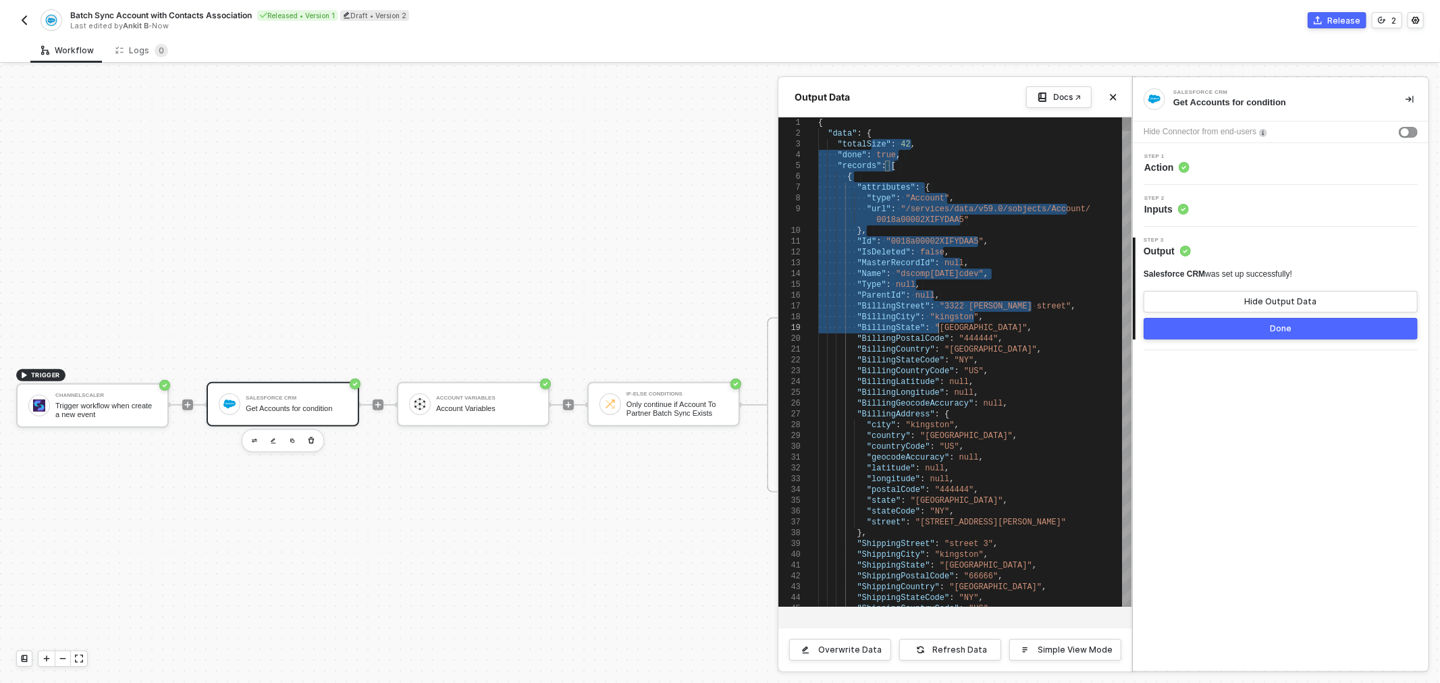
scroll to position [0, 0]
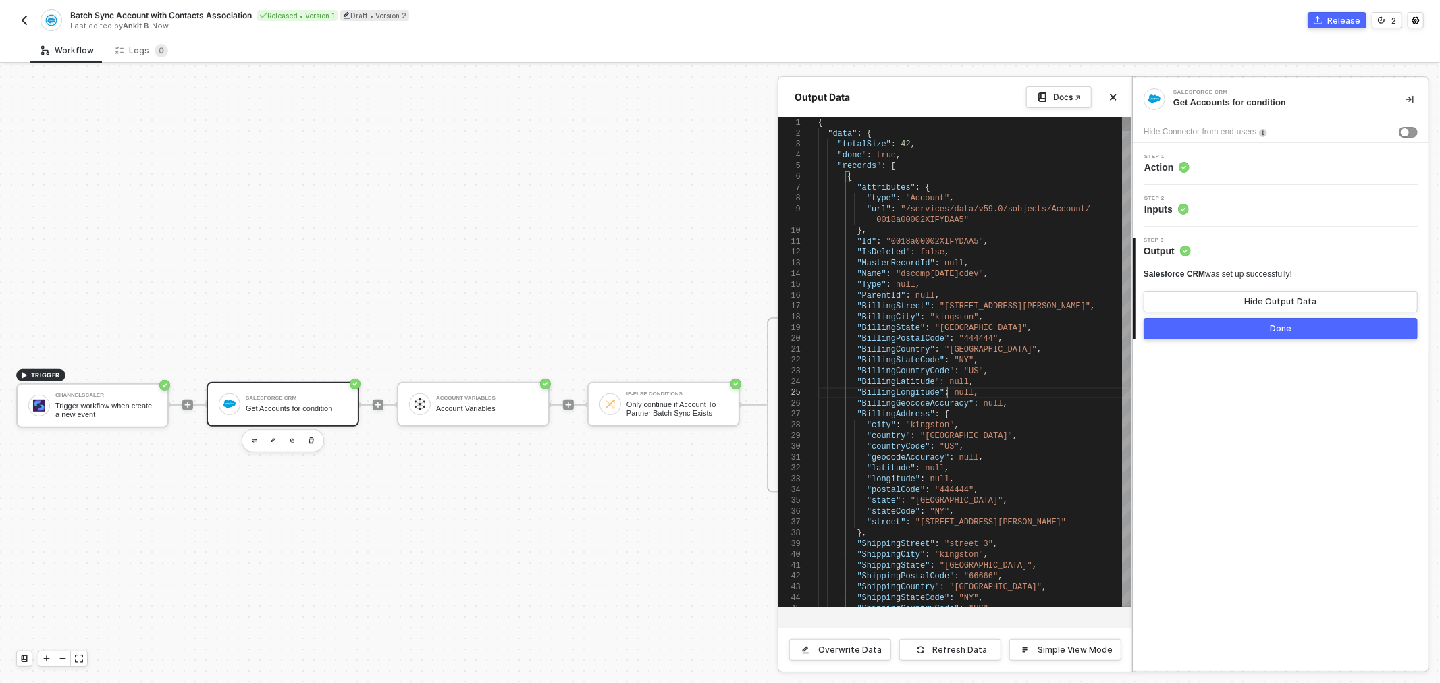
click at [955, 394] on span "null" at bounding box center [965, 392] width 20 height 9
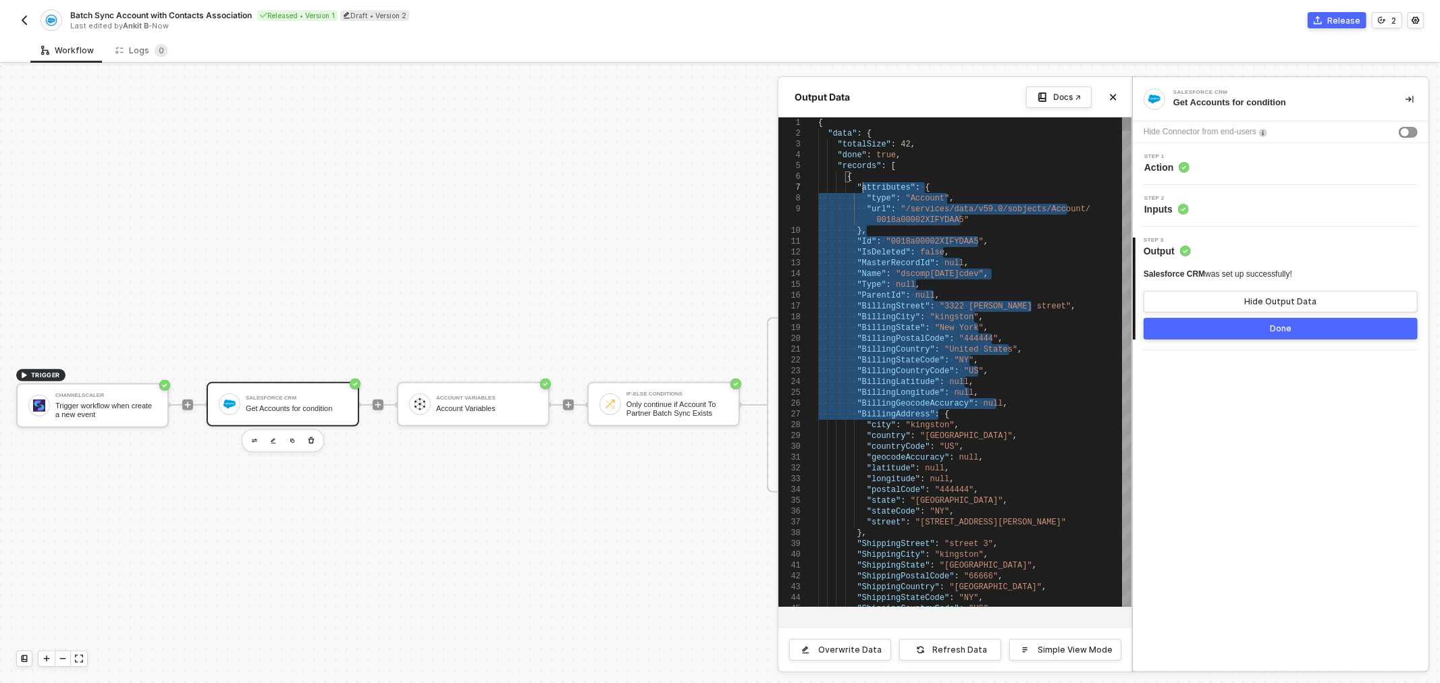
drag, startPoint x: 948, startPoint y: 374, endPoint x: 859, endPoint y: 174, distance: 219.4
click at [859, 174] on div "{" at bounding box center [974, 176] width 313 height 11
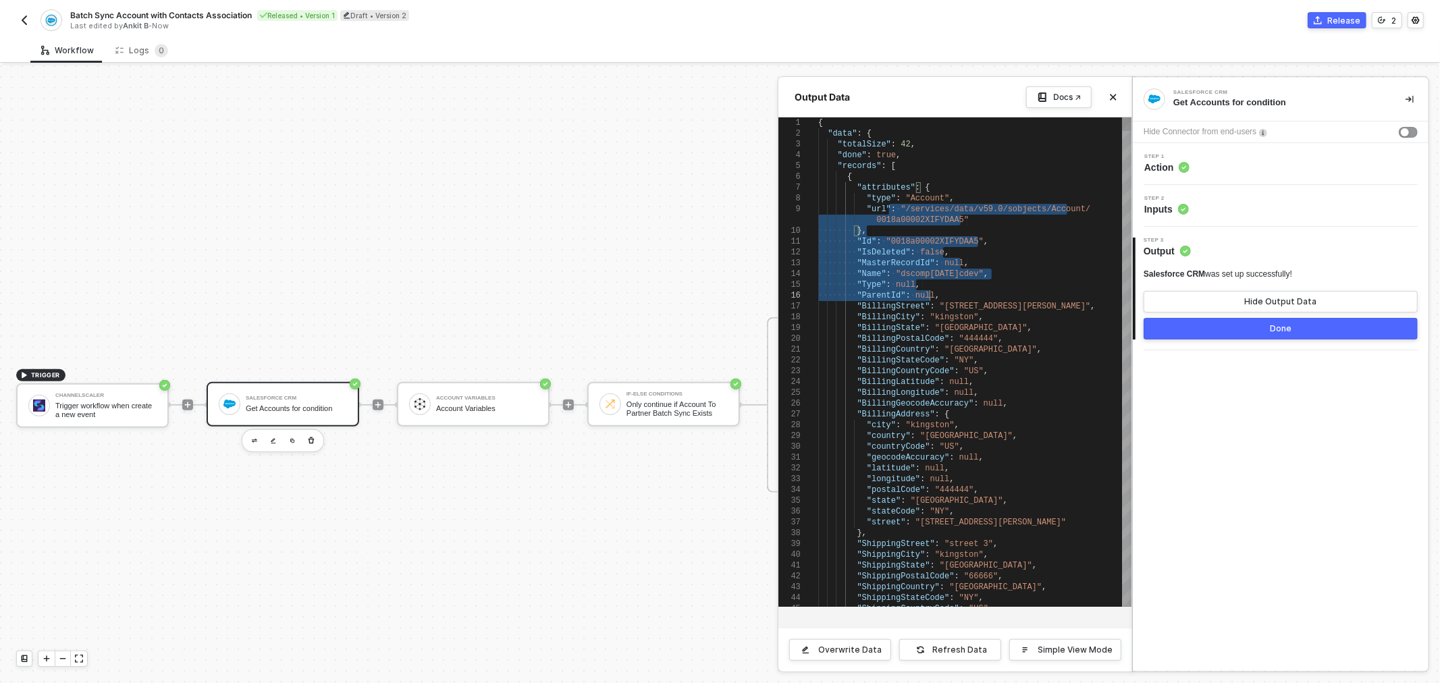
type textarea "{ "data": { "totalSize": 42, "done": true, "records": [ { "attributes": { "type…"
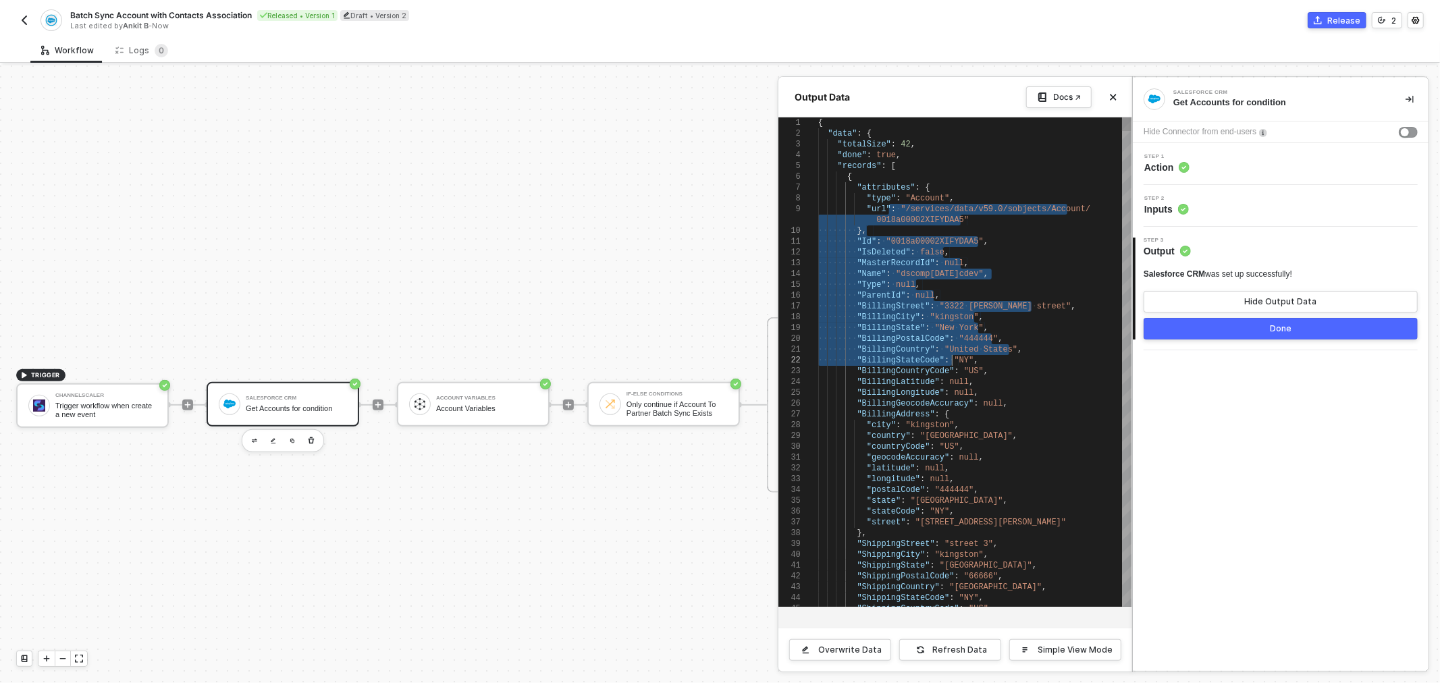
drag, startPoint x: 892, startPoint y: 214, endPoint x: 954, endPoint y: 363, distance: 161.0
